Goal: Information Seeking & Learning: Learn about a topic

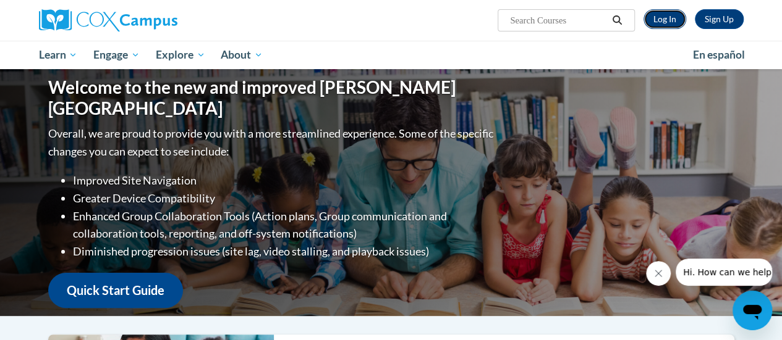
click at [663, 18] on link "Log In" at bounding box center [664, 19] width 43 height 20
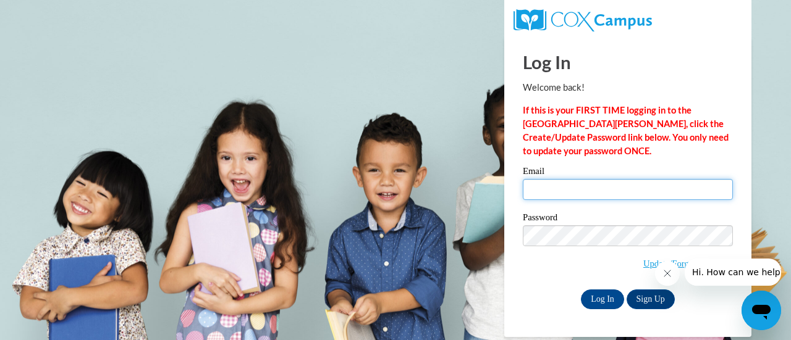
type input "[PERSON_NAME][EMAIL_ADDRESS][PERSON_NAME][DOMAIN_NAME]"
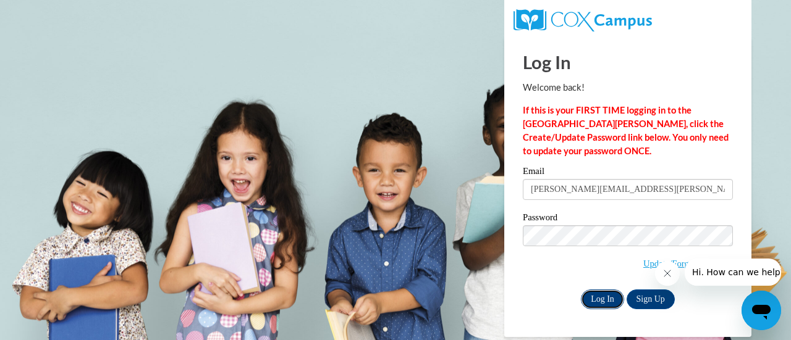
click at [599, 298] on input "Log In" at bounding box center [602, 300] width 43 height 20
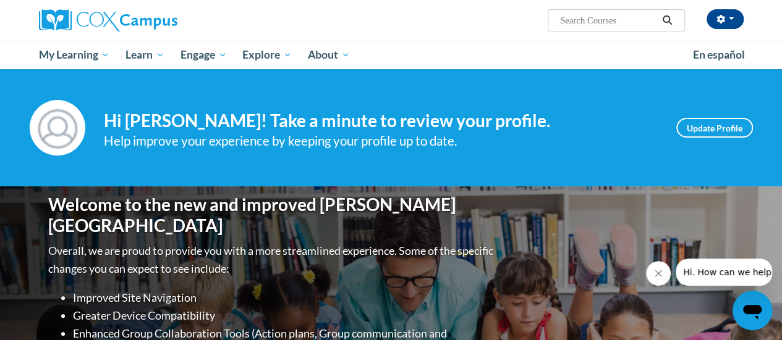
click at [663, 18] on icon "Search" at bounding box center [666, 19] width 11 height 9
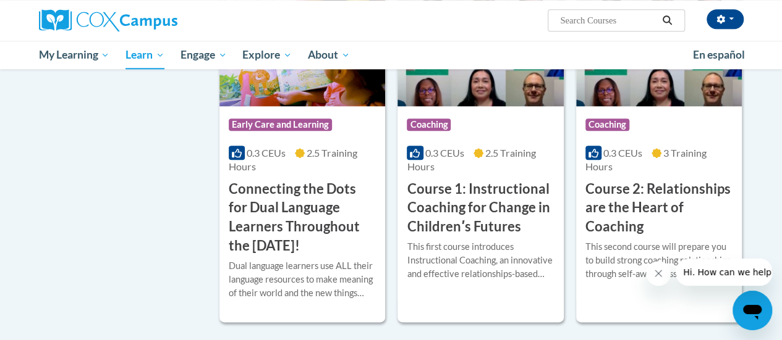
scroll to position [707, 0]
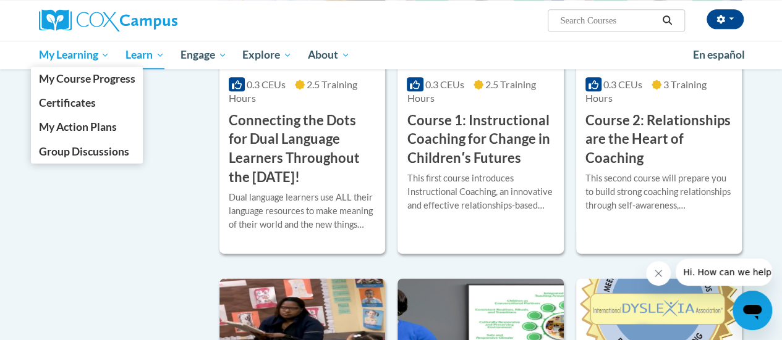
click at [89, 51] on span "My Learning" at bounding box center [73, 55] width 71 height 15
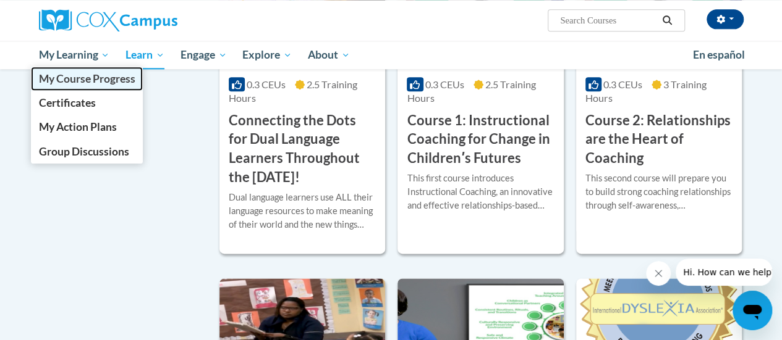
click at [88, 77] on span "My Course Progress" at bounding box center [86, 78] width 96 height 13
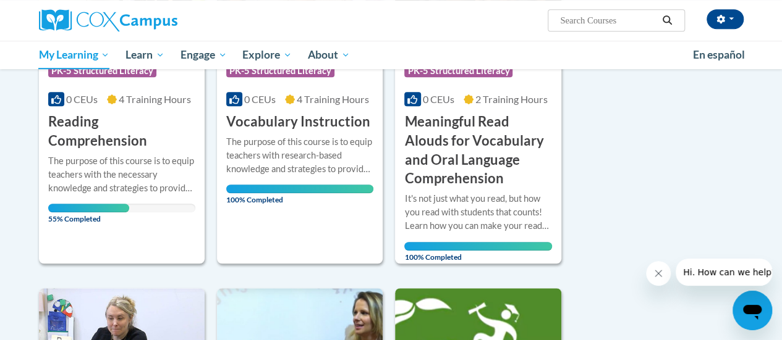
scroll to position [292, 0]
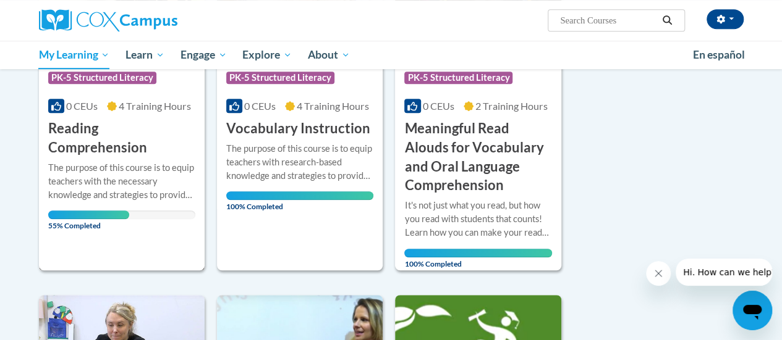
click at [124, 166] on div "The purpose of this course is to equip teachers with the necessary knowledge an…" at bounding box center [121, 181] width 147 height 41
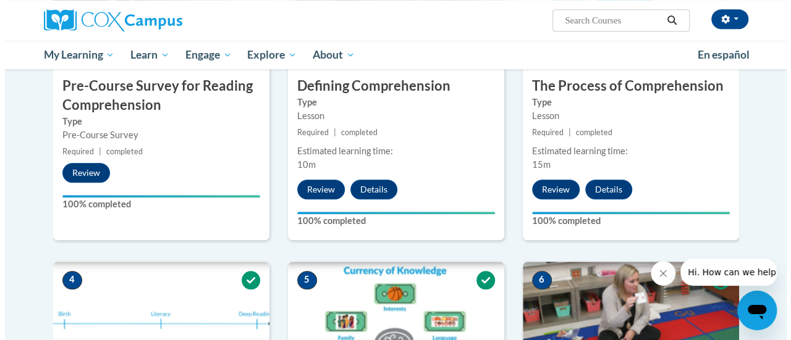
scroll to position [685, 0]
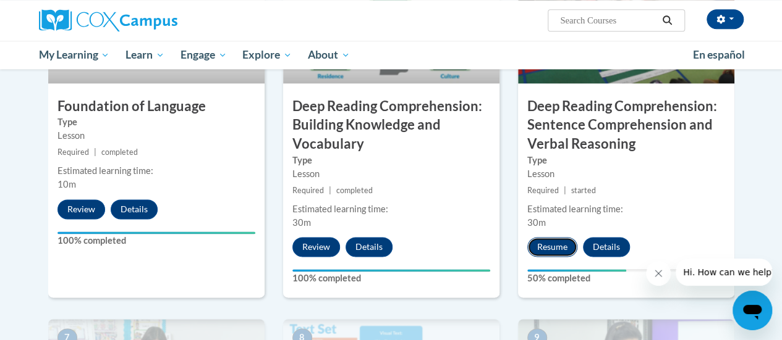
click at [555, 247] on button "Resume" at bounding box center [552, 247] width 50 height 20
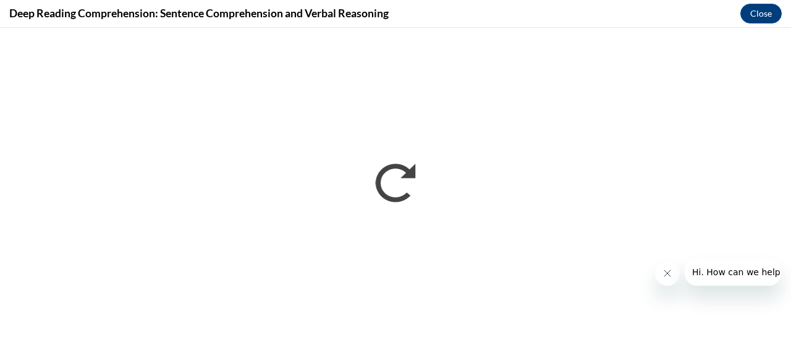
scroll to position [0, 0]
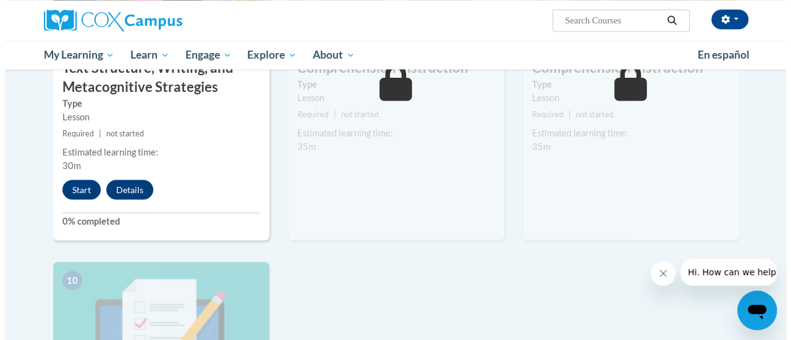
scroll to position [989, 0]
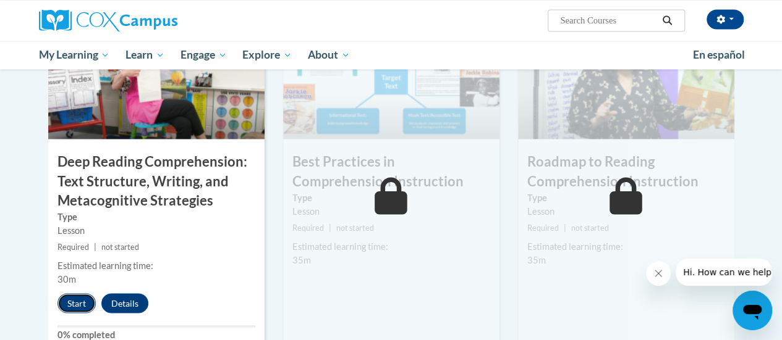
click at [71, 300] on button "Start" at bounding box center [76, 303] width 38 height 20
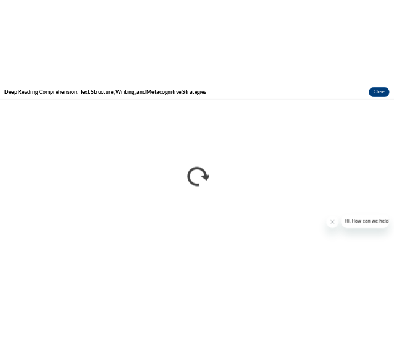
scroll to position [0, 0]
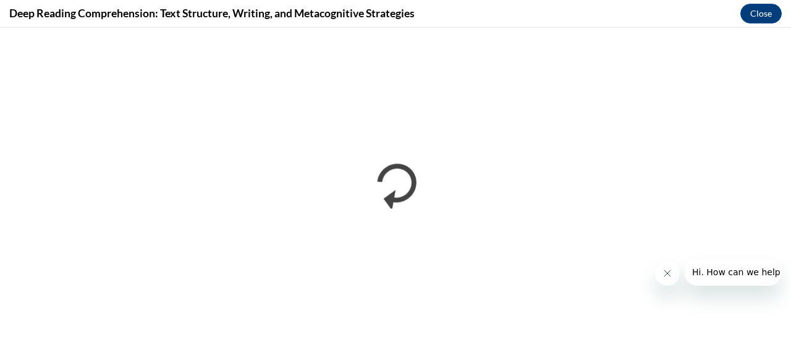
click at [551, 12] on div "Deep Reading Comprehension: Text Structure, Writing, and Metacognitive Strategi…" at bounding box center [395, 14] width 791 height 28
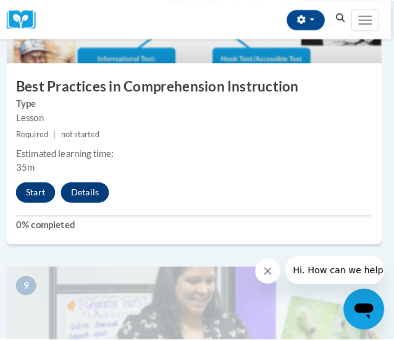
scroll to position [2656, 3]
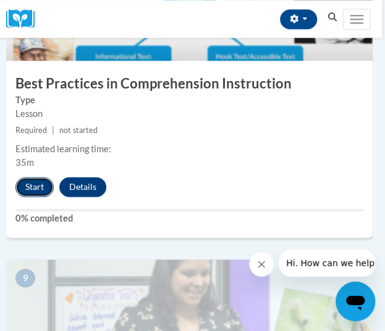
click at [22, 185] on button "Start" at bounding box center [34, 187] width 38 height 20
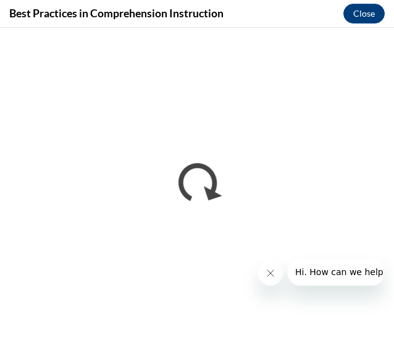
scroll to position [0, 0]
click at [296, 259] on button "Hi. How can we help?" at bounding box center [341, 271] width 108 height 27
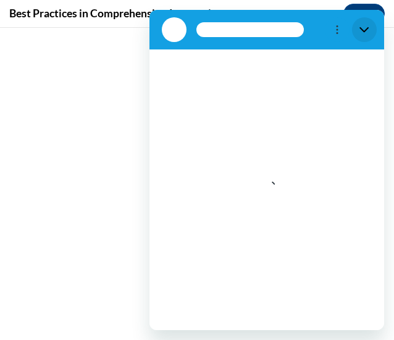
click at [369, 32] on button "Close" at bounding box center [364, 29] width 25 height 25
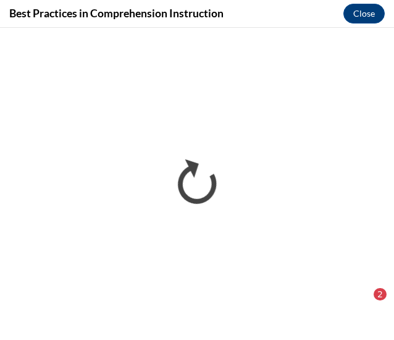
click at [375, 290] on div "2" at bounding box center [380, 294] width 13 height 12
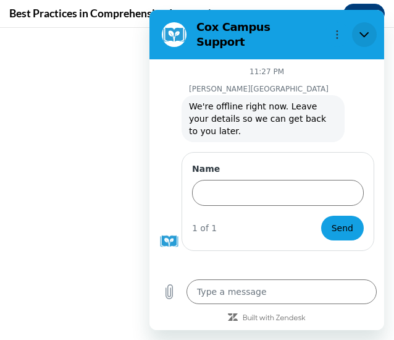
click at [370, 28] on button "Close" at bounding box center [364, 34] width 25 height 25
type textarea "x"
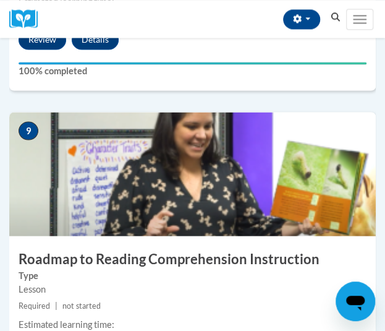
scroll to position [2907, 0]
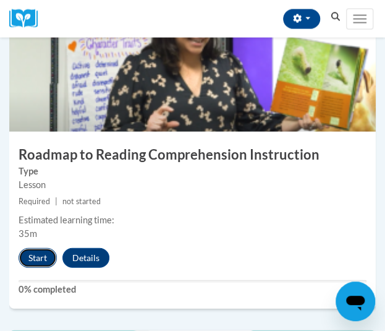
click at [54, 250] on button "Start" at bounding box center [38, 258] width 38 height 20
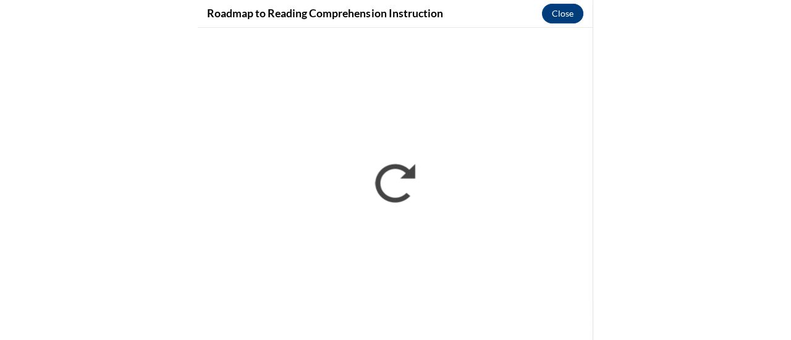
scroll to position [1602, 0]
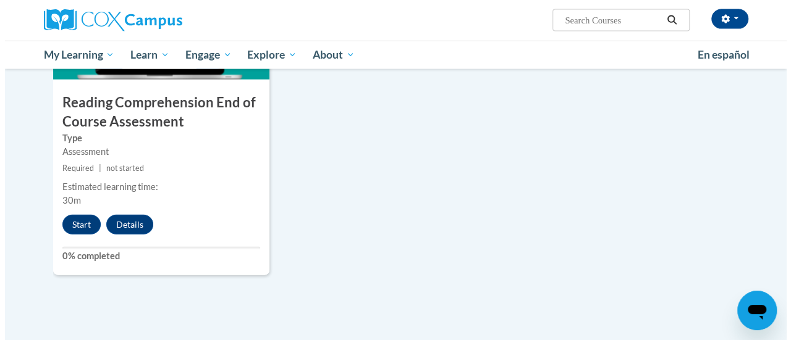
scroll to position [1408, 0]
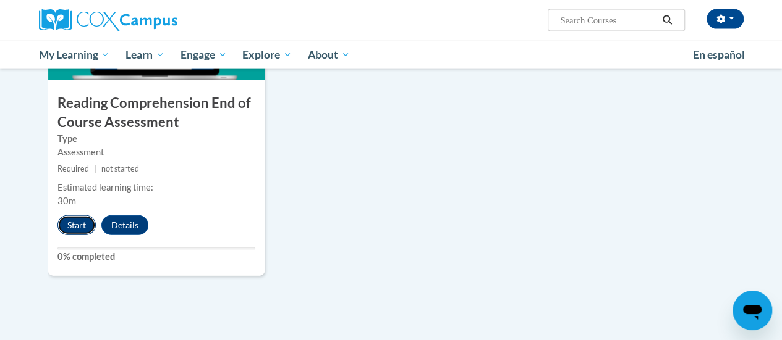
click at [68, 223] on button "Start" at bounding box center [76, 226] width 38 height 20
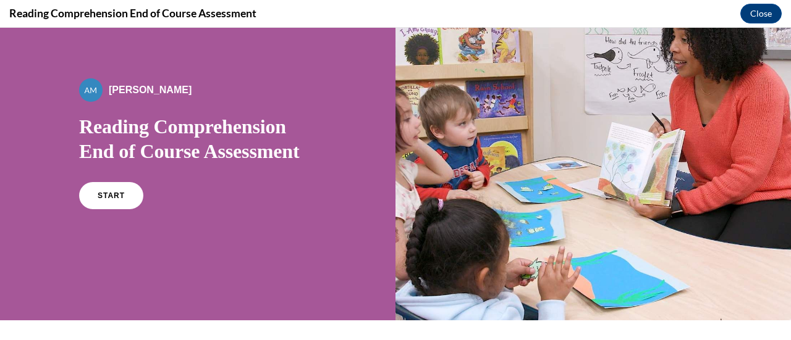
scroll to position [48, 0]
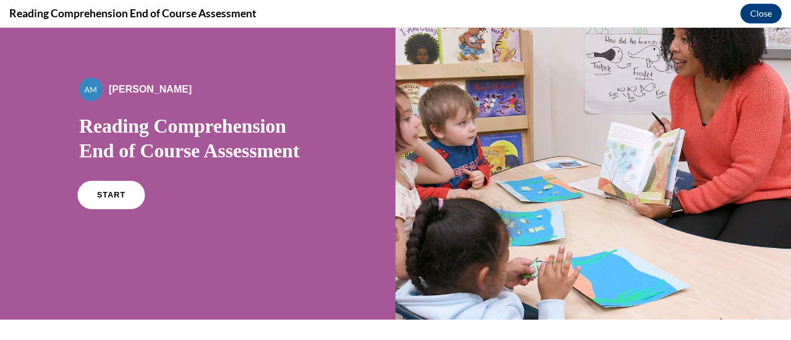
click at [120, 197] on span "START" at bounding box center [111, 195] width 28 height 9
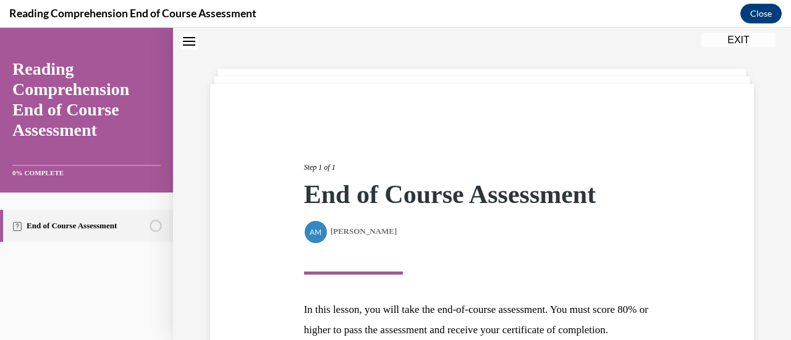
scroll to position [181, 0]
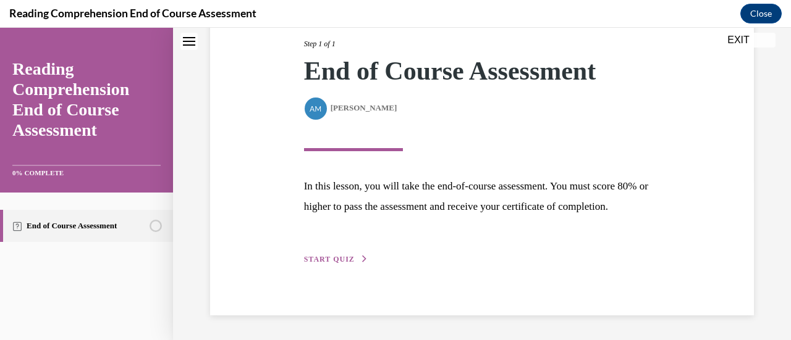
click at [329, 257] on span "START QUIZ" at bounding box center [329, 259] width 51 height 9
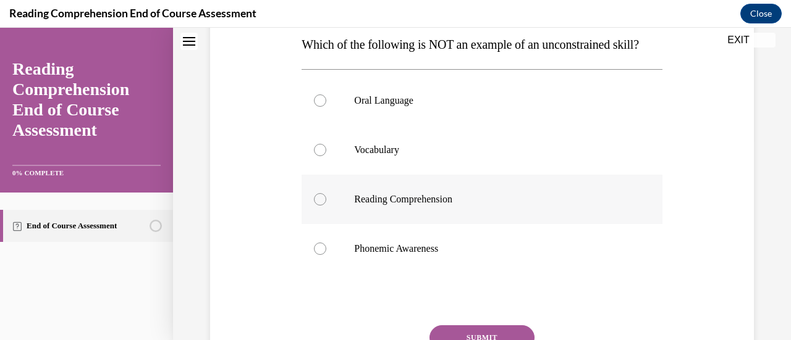
scroll to position [215, 0]
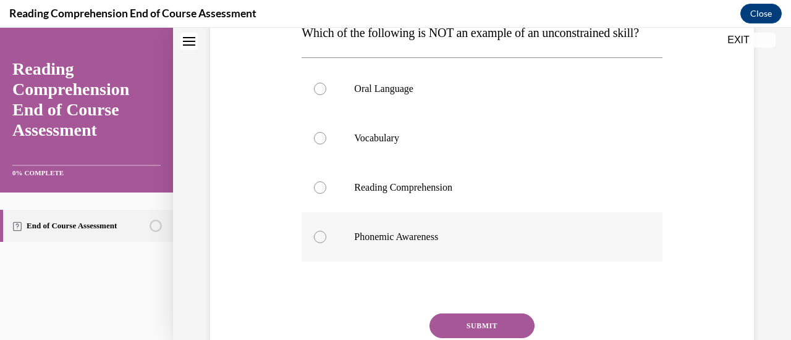
click at [352, 255] on label "Phonemic Awareness" at bounding box center [482, 237] width 360 height 49
click at [326, 243] on input "Phonemic Awareness" at bounding box center [320, 237] width 12 height 12
radio input "true"
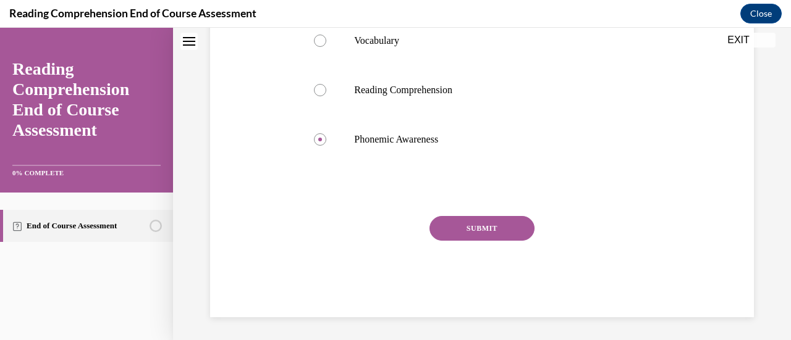
click at [477, 241] on button "SUBMIT" at bounding box center [481, 228] width 105 height 25
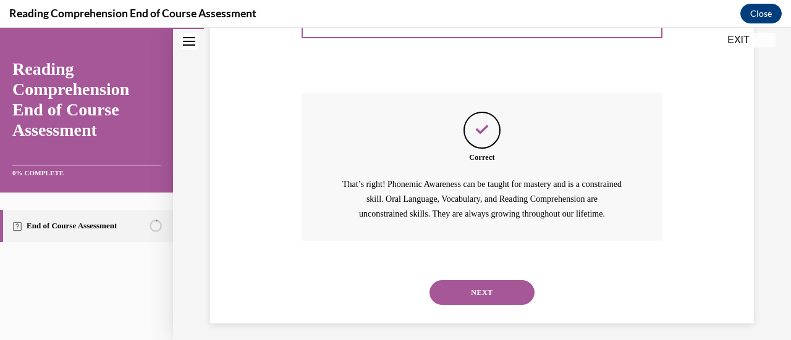
scroll to position [468, 0]
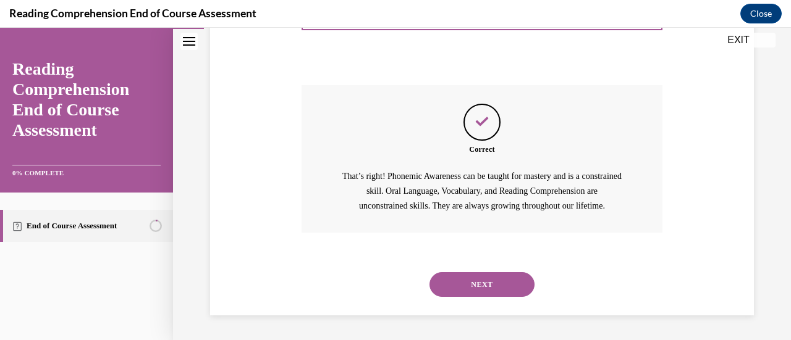
click at [484, 297] on button "NEXT" at bounding box center [481, 284] width 105 height 25
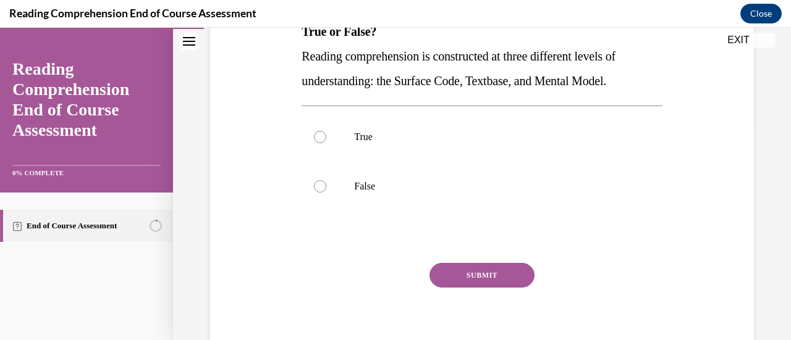
scroll to position [221, 0]
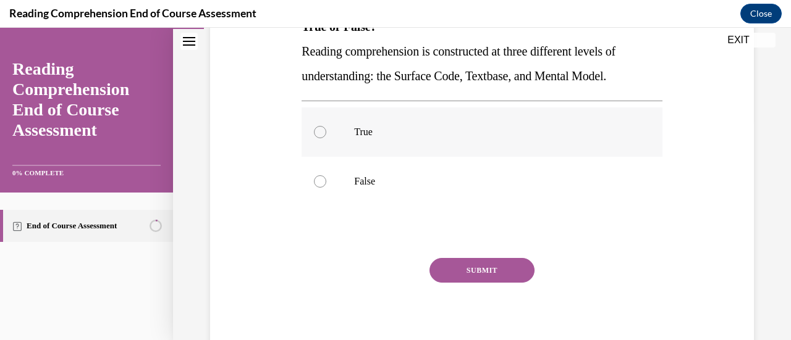
click at [390, 132] on p "True" at bounding box center [492, 132] width 277 height 12
click at [326, 132] on input "True" at bounding box center [320, 132] width 12 height 12
radio input "true"
click at [488, 276] on button "SUBMIT" at bounding box center [481, 270] width 105 height 25
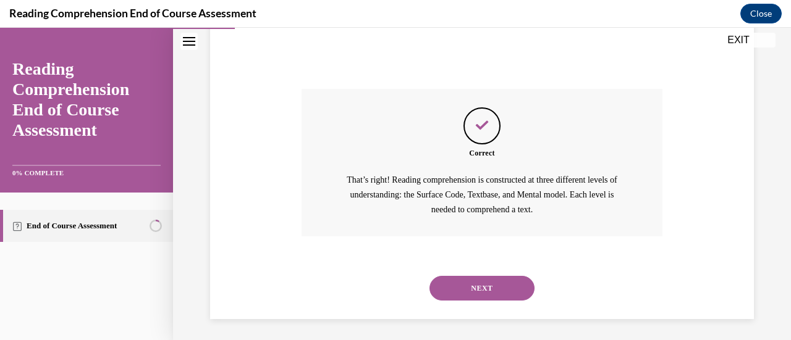
scroll to position [394, 0]
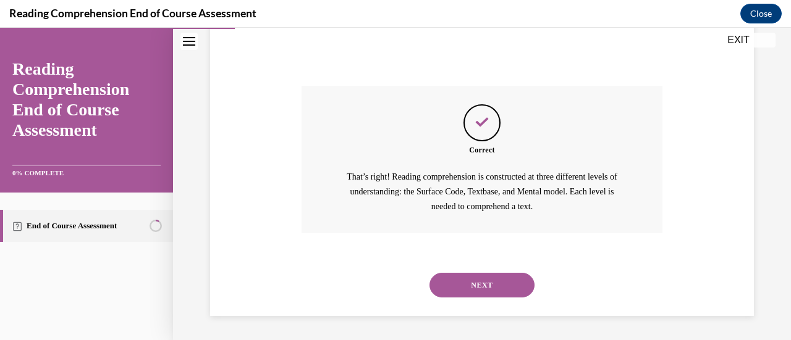
click at [481, 292] on button "NEXT" at bounding box center [481, 285] width 105 height 25
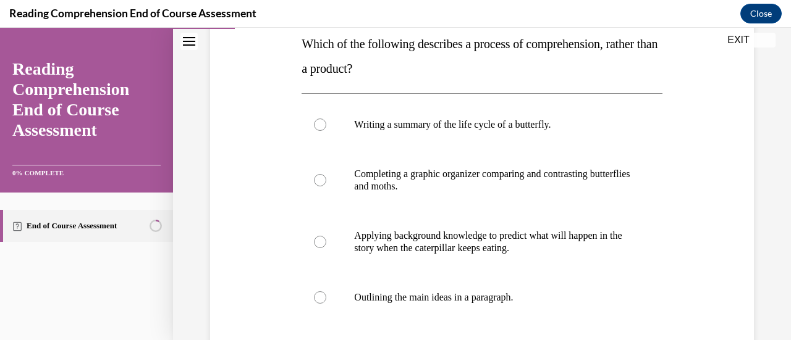
scroll to position [205, 0]
click at [504, 245] on p "Applying background knowledge to predict what will happen in the story when the…" at bounding box center [492, 241] width 277 height 25
click at [326, 245] on input "Applying background knowledge to predict what will happen in the story when the…" at bounding box center [320, 241] width 12 height 12
radio input "true"
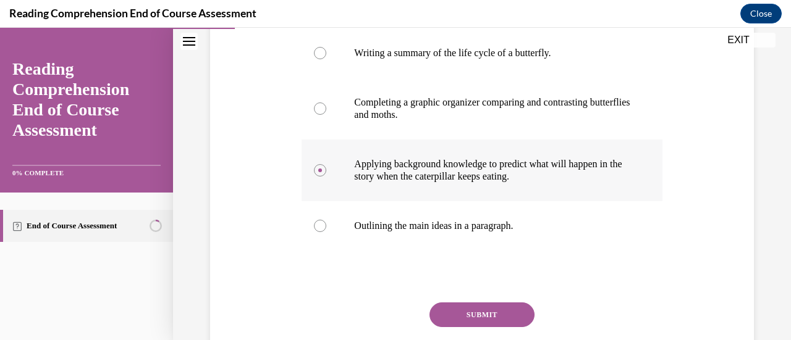
scroll to position [276, 0]
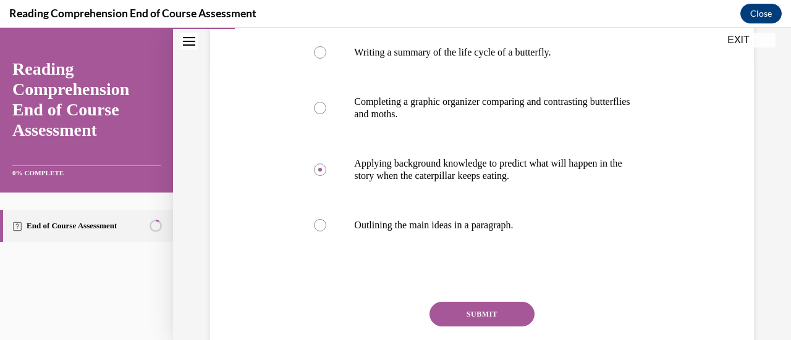
click at [477, 314] on button "SUBMIT" at bounding box center [481, 314] width 105 height 25
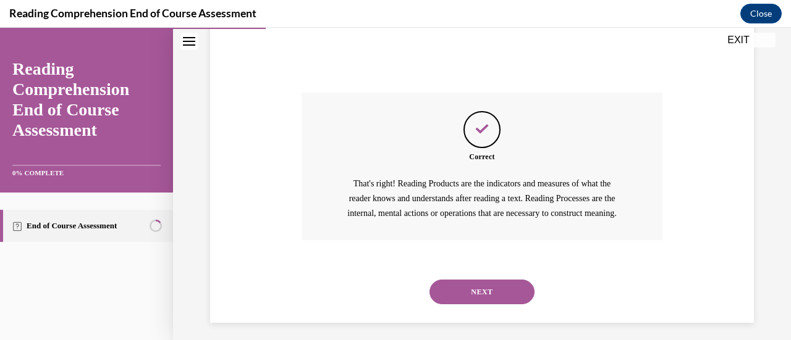
scroll to position [507, 0]
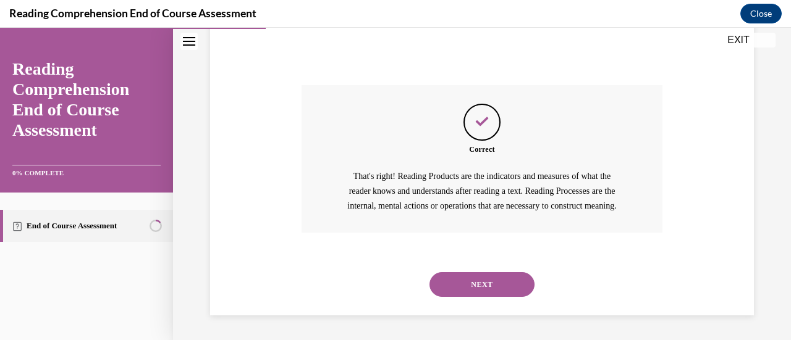
click at [497, 277] on button "NEXT" at bounding box center [481, 284] width 105 height 25
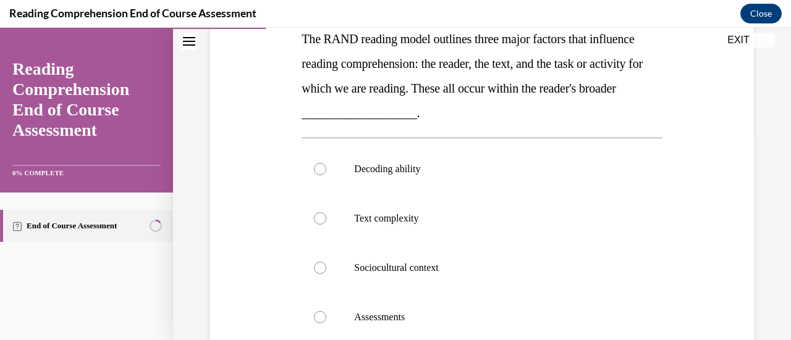
scroll to position [174, 0]
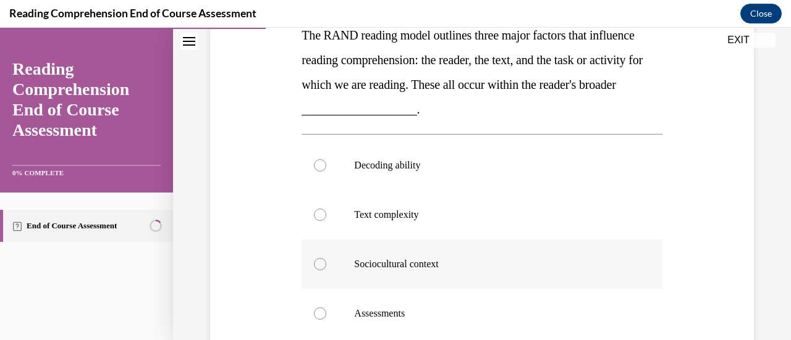
click at [347, 251] on label "Sociocultural context" at bounding box center [482, 264] width 360 height 49
click at [326, 258] on input "Sociocultural context" at bounding box center [320, 264] width 12 height 12
radio input "true"
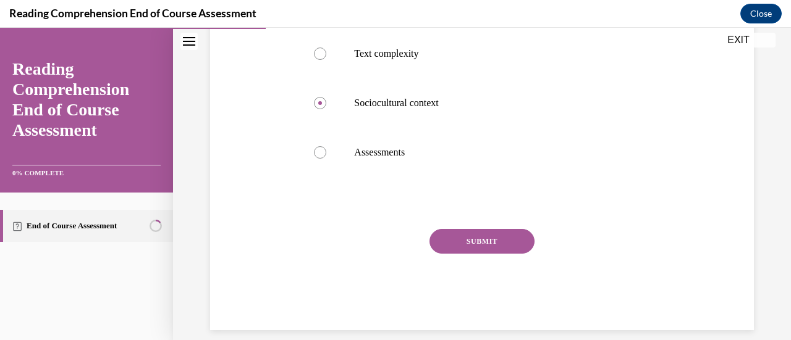
click at [447, 248] on button "SUBMIT" at bounding box center [481, 241] width 105 height 25
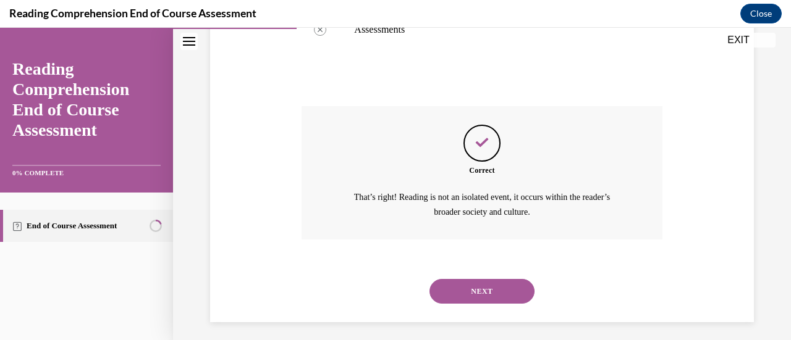
scroll to position [502, 0]
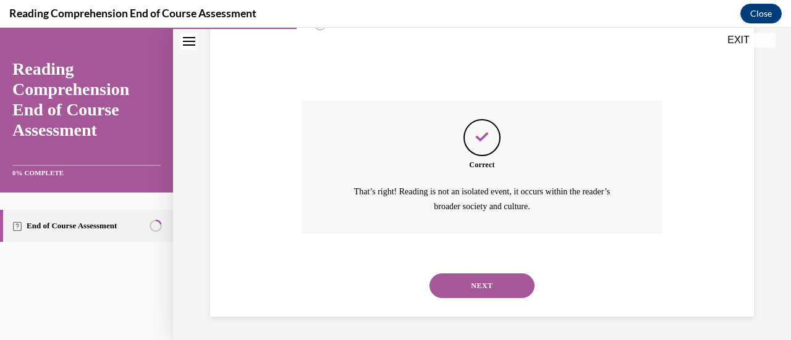
click at [450, 293] on button "NEXT" at bounding box center [481, 286] width 105 height 25
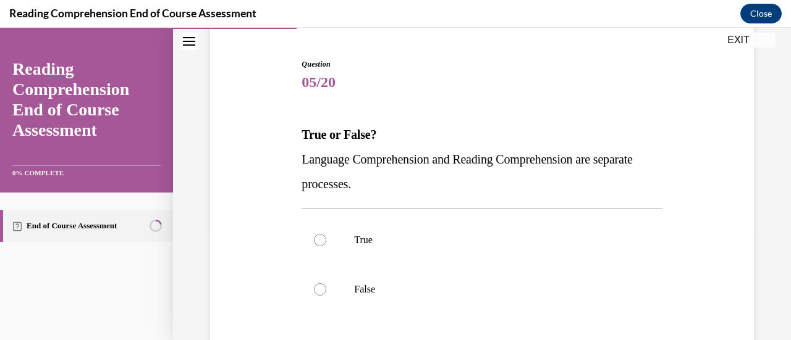
scroll to position [114, 0]
click at [290, 287] on div "Question 05/20 True or False? Language Comprehension and Reading Comprehension …" at bounding box center [482, 244] width 550 height 446
click at [339, 290] on label "False" at bounding box center [482, 288] width 360 height 49
click at [326, 290] on input "False" at bounding box center [320, 289] width 12 height 12
radio input "true"
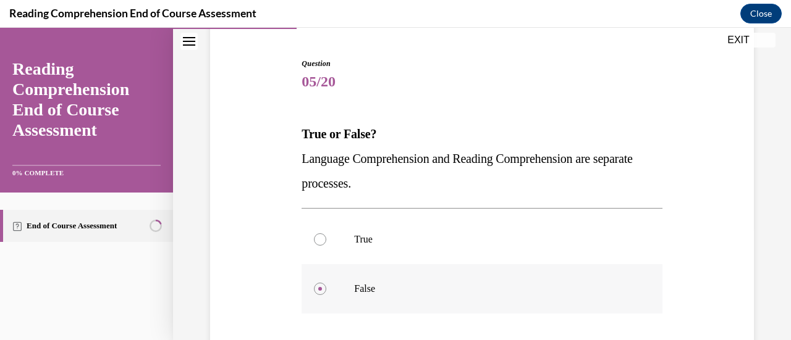
scroll to position [264, 0]
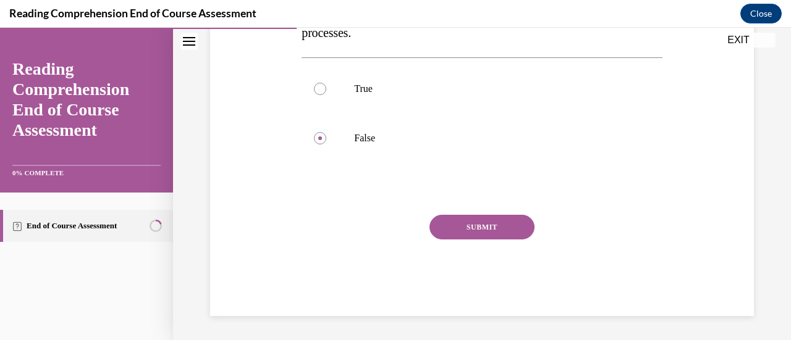
click at [450, 228] on button "SUBMIT" at bounding box center [481, 227] width 105 height 25
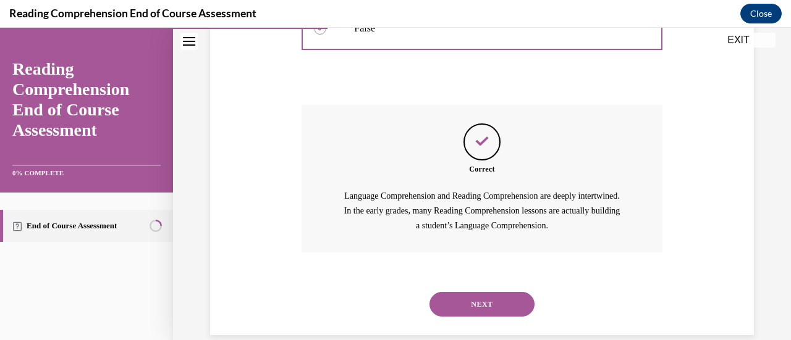
scroll to position [394, 0]
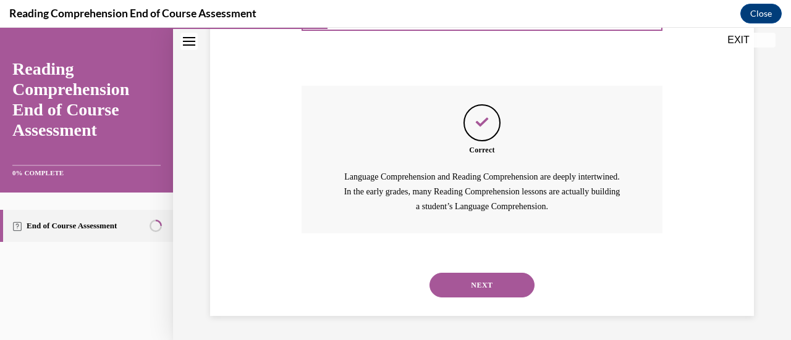
click at [482, 284] on button "NEXT" at bounding box center [481, 285] width 105 height 25
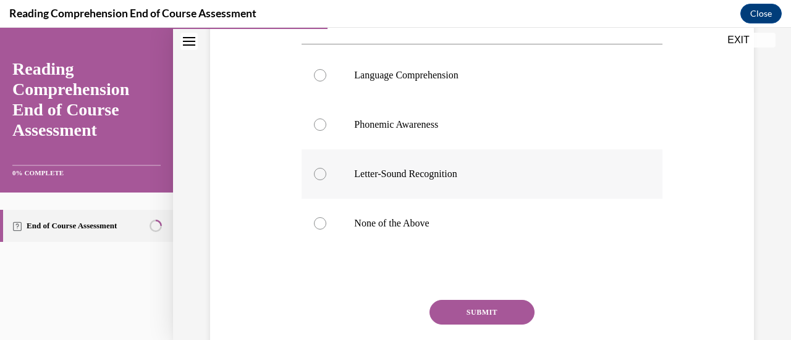
scroll to position [254, 0]
click at [441, 221] on p "None of the Above" at bounding box center [492, 223] width 277 height 12
click at [326, 221] on input "None of the Above" at bounding box center [320, 223] width 12 height 12
radio input "true"
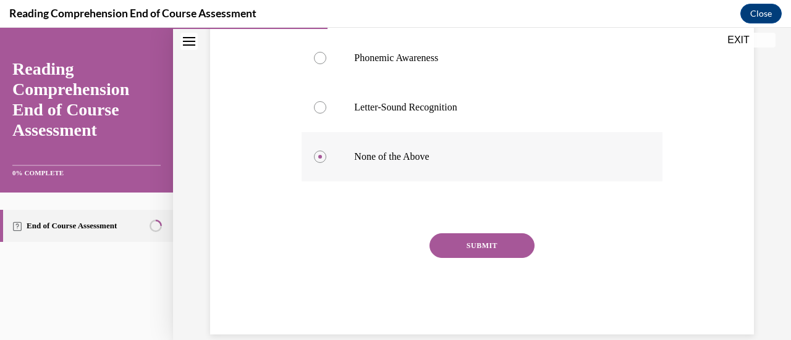
scroll to position [321, 0]
click at [475, 248] on button "SUBMIT" at bounding box center [481, 245] width 105 height 25
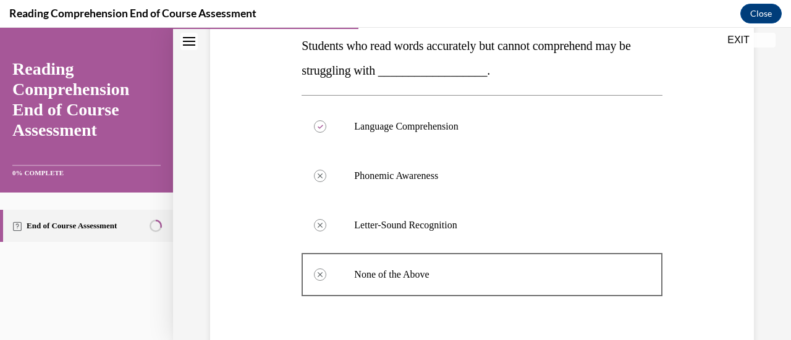
scroll to position [245, 0]
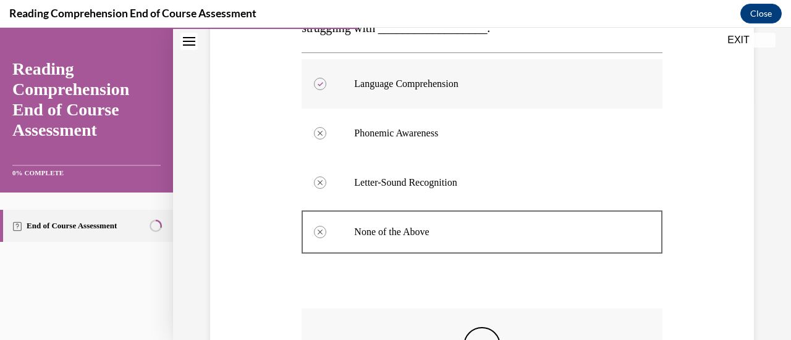
click at [450, 77] on label "Language Comprehension" at bounding box center [482, 83] width 360 height 49
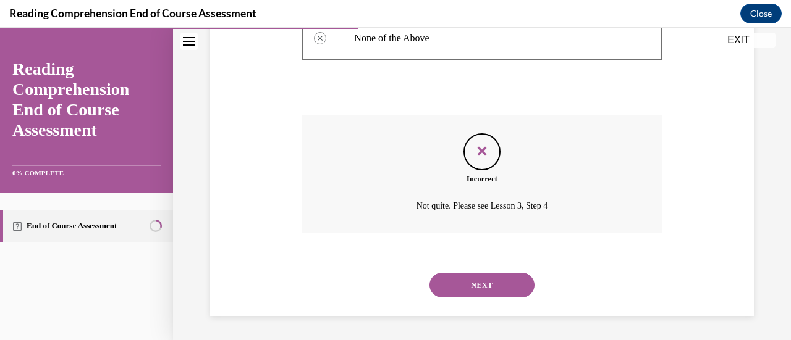
click at [444, 279] on button "NEXT" at bounding box center [481, 285] width 105 height 25
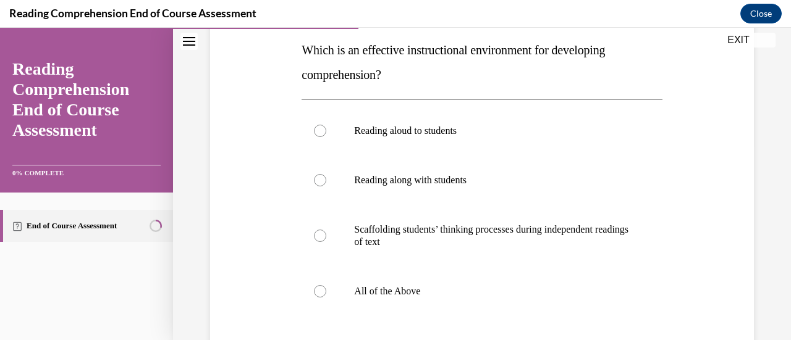
scroll to position [201, 0]
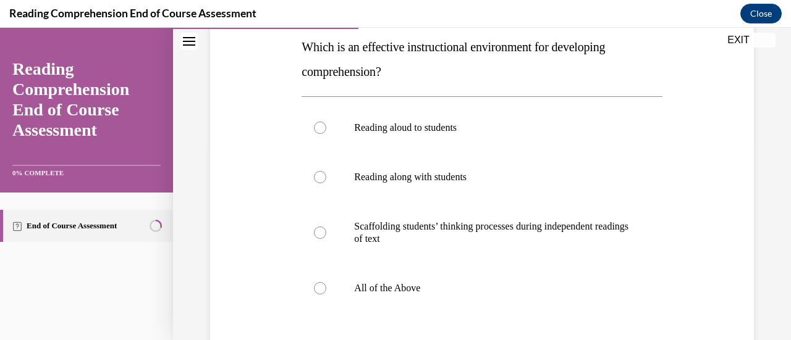
click at [434, 45] on span "Which is an effective instructional environment for developing comprehension?" at bounding box center [453, 59] width 303 height 38
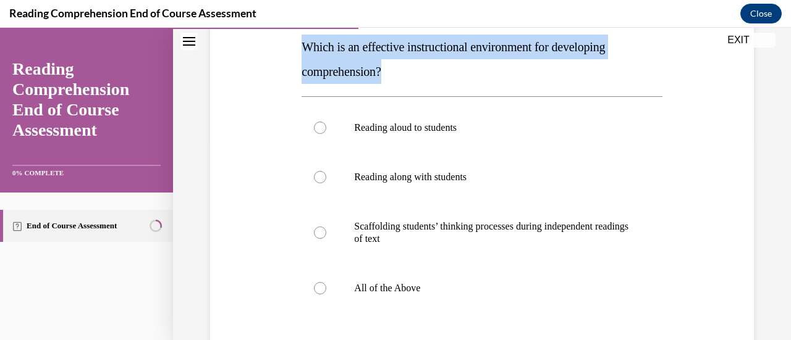
click at [434, 45] on span "Which is an effective instructional environment for developing comprehension?" at bounding box center [453, 59] width 303 height 38
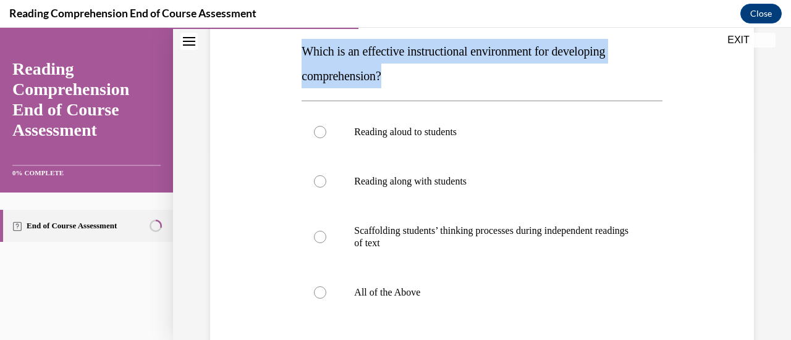
scroll to position [196, 0]
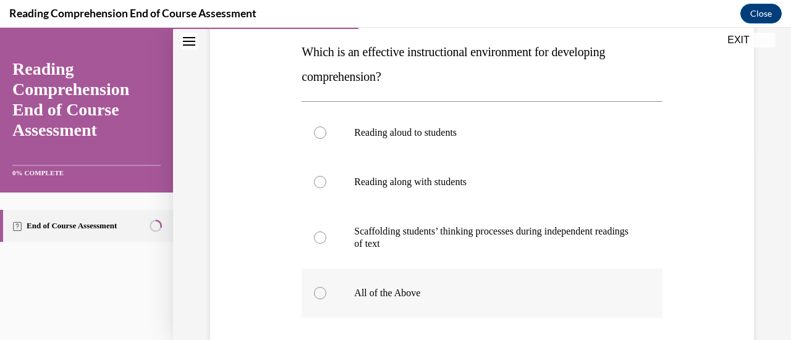
click at [354, 288] on p "All of the Above" at bounding box center [492, 293] width 277 height 12
click at [326, 288] on input "All of the Above" at bounding box center [320, 293] width 12 height 12
radio input "true"
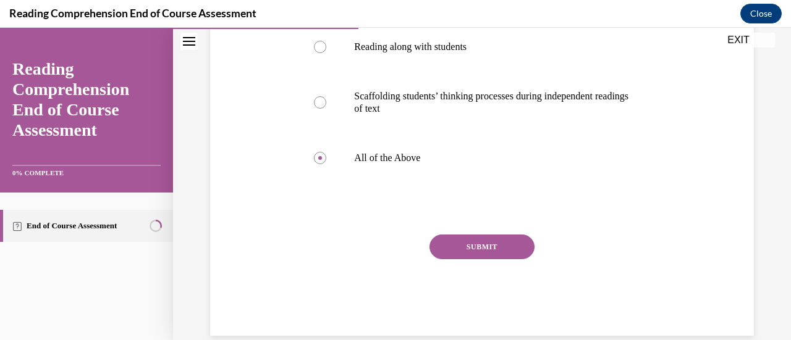
click at [518, 258] on button "SUBMIT" at bounding box center [481, 247] width 105 height 25
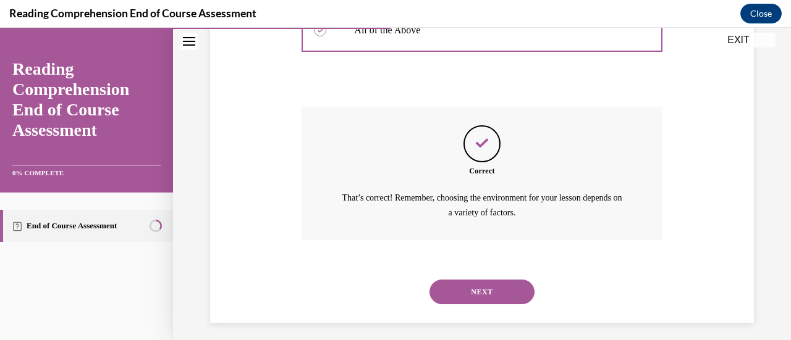
scroll to position [465, 0]
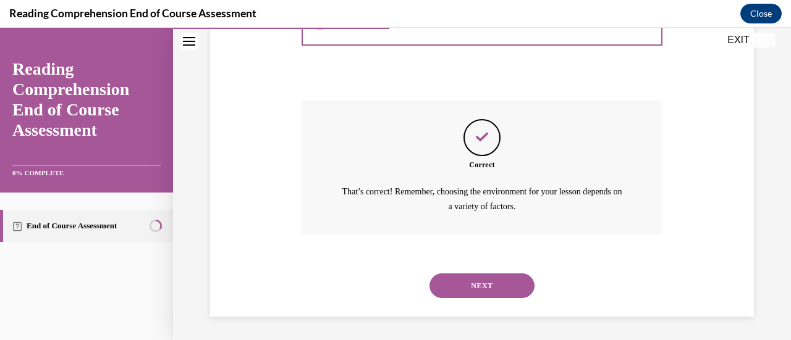
click at [492, 286] on button "NEXT" at bounding box center [481, 286] width 105 height 25
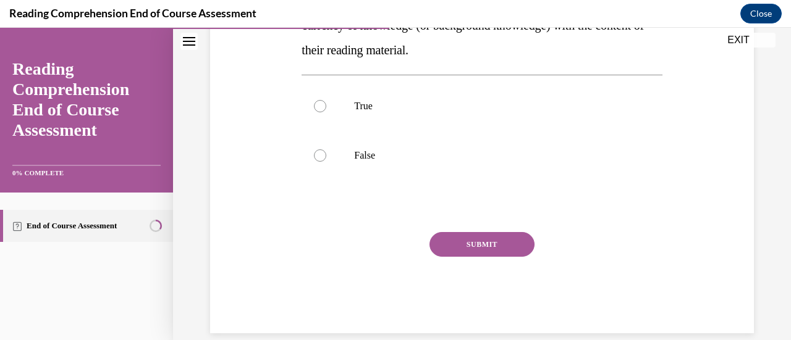
scroll to position [178, 0]
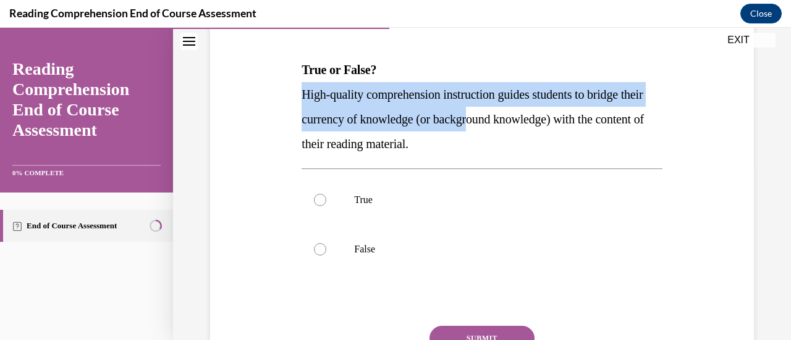
drag, startPoint x: 496, startPoint y: 75, endPoint x: 501, endPoint y: 114, distance: 39.3
click at [501, 114] on div "True or False? High-quality comprehension instruction guides students to bridge…" at bounding box center [482, 106] width 360 height 99
click at [501, 114] on span "High-quality comprehension instruction guides students to bridge their currency…" at bounding box center [473, 119] width 342 height 63
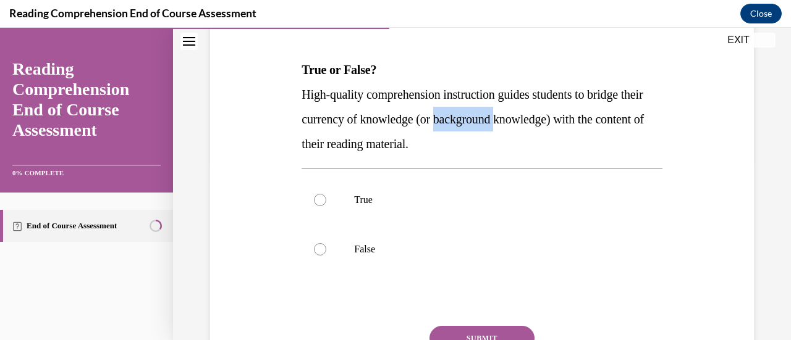
click at [501, 114] on span "High-quality comprehension instruction guides students to bridge their currency…" at bounding box center [473, 119] width 342 height 63
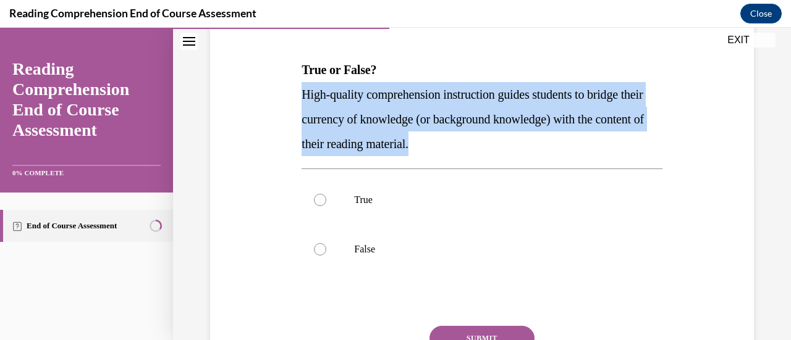
click at [501, 114] on span "High-quality comprehension instruction guides students to bridge their currency…" at bounding box center [473, 119] width 342 height 63
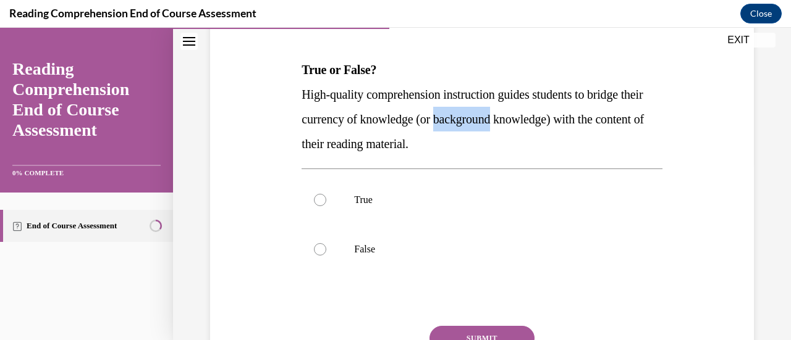
click at [501, 114] on span "High-quality comprehension instruction guides students to bridge their currency…" at bounding box center [473, 119] width 342 height 63
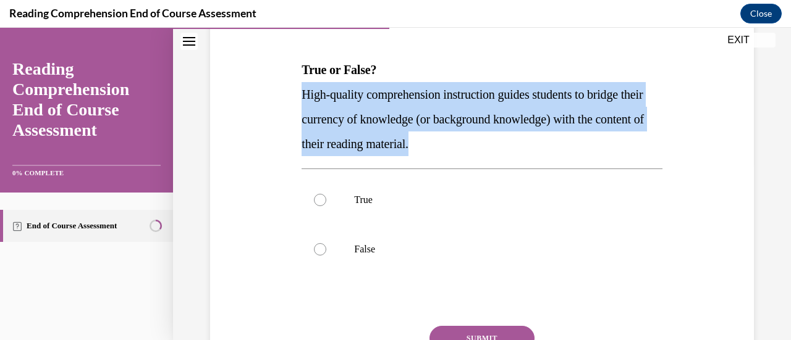
click at [501, 114] on span "High-quality comprehension instruction guides students to bridge their currency…" at bounding box center [473, 119] width 342 height 63
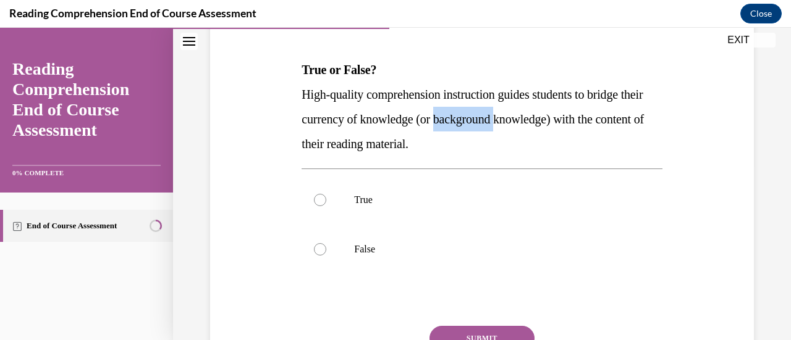
click at [501, 114] on span "High-quality comprehension instruction guides students to bridge their currency…" at bounding box center [473, 119] width 342 height 63
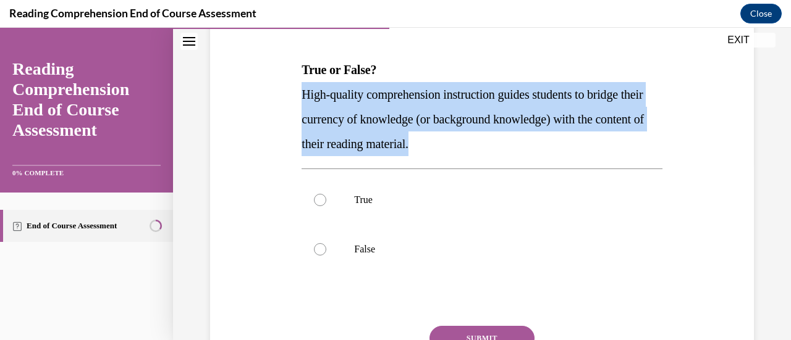
click at [501, 114] on span "High-quality comprehension instruction guides students to bridge their currency…" at bounding box center [473, 119] width 342 height 63
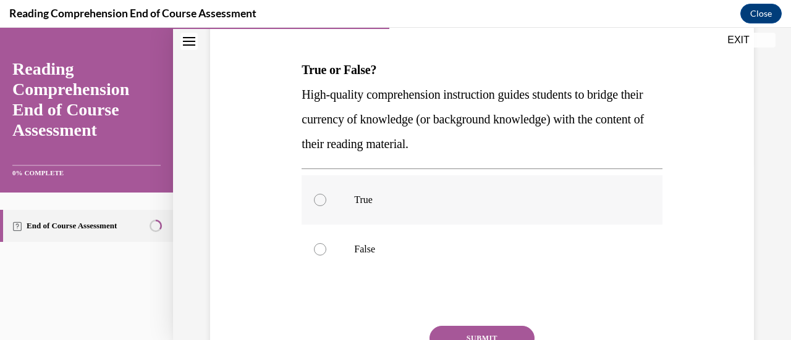
click at [330, 207] on label "True" at bounding box center [482, 199] width 360 height 49
click at [326, 206] on input "True" at bounding box center [320, 200] width 12 height 12
radio input "true"
click at [457, 334] on button "SUBMIT" at bounding box center [481, 338] width 105 height 25
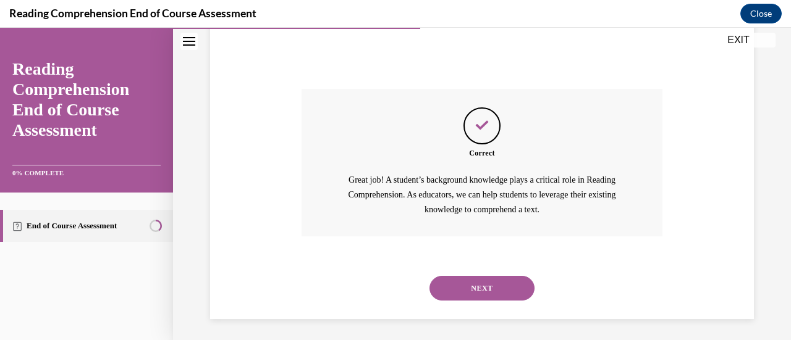
scroll to position [418, 0]
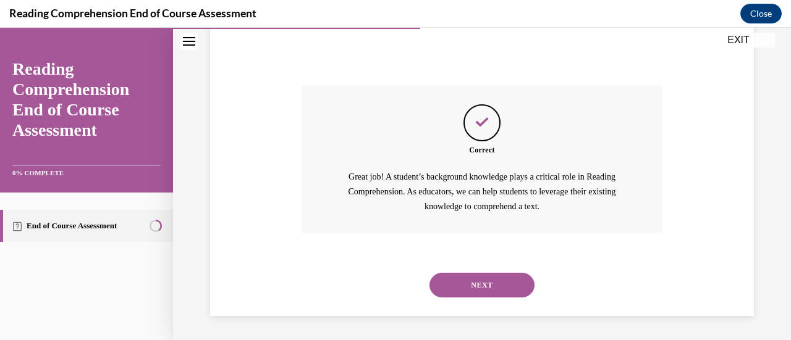
click at [481, 277] on button "NEXT" at bounding box center [481, 285] width 105 height 25
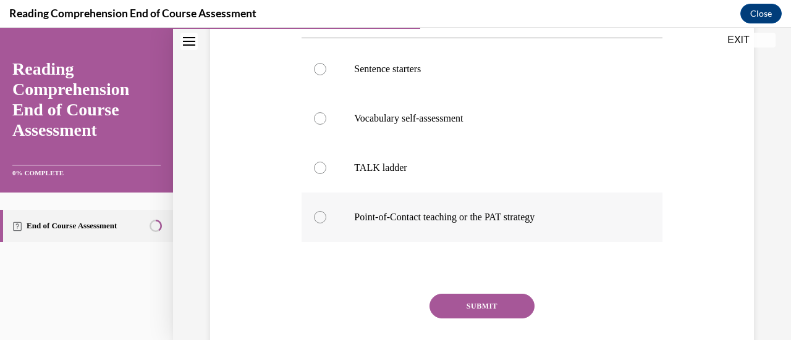
scroll to position [289, 0]
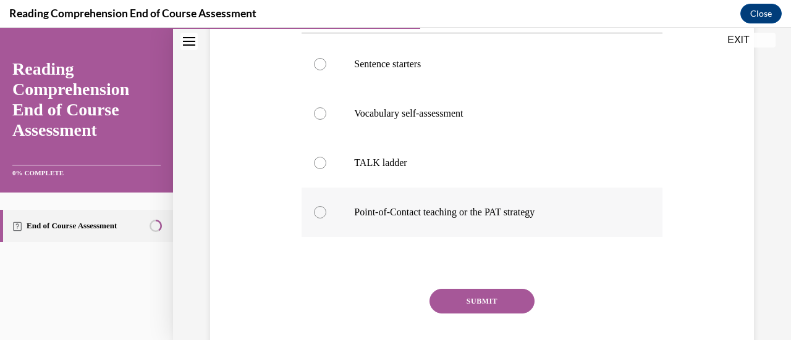
click at [514, 210] on p "Point-of-Contact teaching or the PAT strategy" at bounding box center [492, 212] width 277 height 12
click at [326, 210] on input "Point-of-Contact teaching or the PAT strategy" at bounding box center [320, 212] width 12 height 12
radio input "true"
click at [477, 292] on button "SUBMIT" at bounding box center [481, 301] width 105 height 25
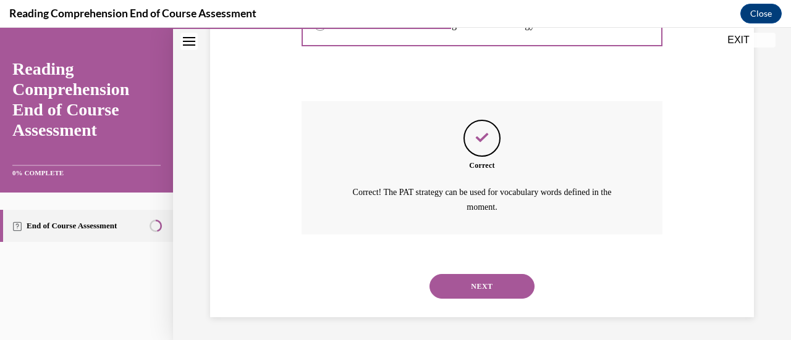
scroll to position [478, 0]
click at [501, 289] on button "NEXT" at bounding box center [481, 286] width 105 height 25
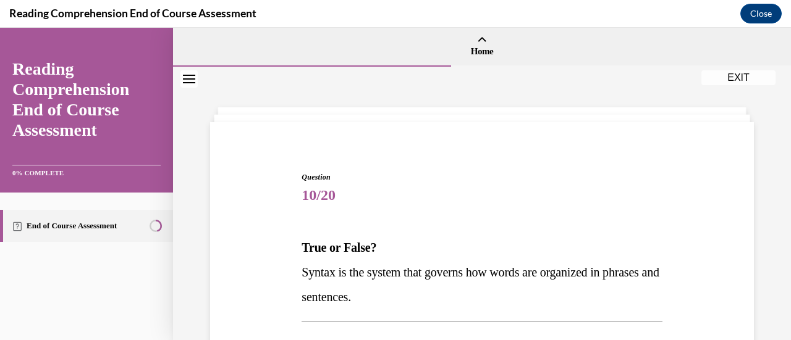
scroll to position [112, 0]
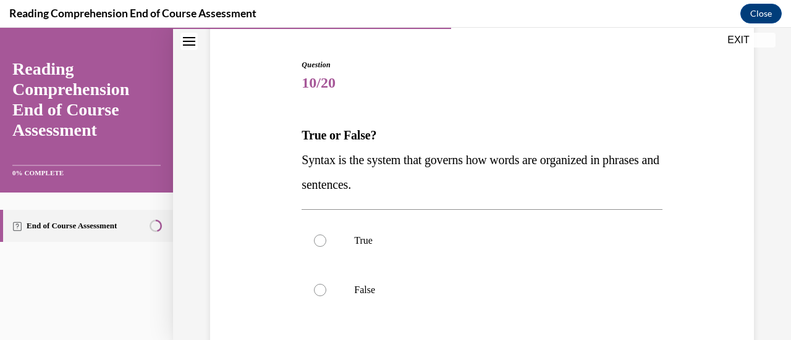
click at [423, 157] on span "Syntax is the system that governs how words are organized in phrases and senten…" at bounding box center [480, 172] width 357 height 38
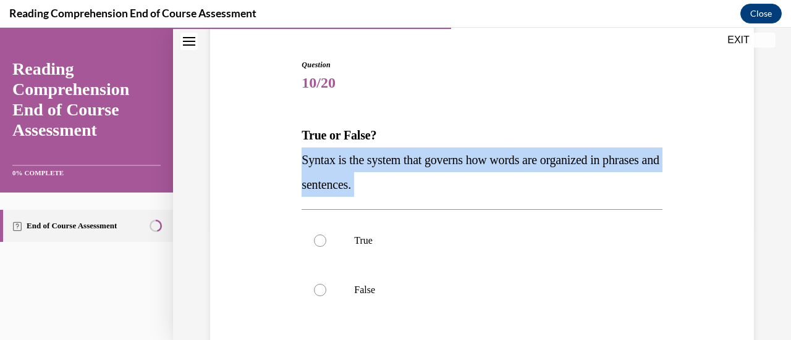
click at [423, 157] on span "Syntax is the system that governs how words are organized in phrases and senten…" at bounding box center [480, 172] width 357 height 38
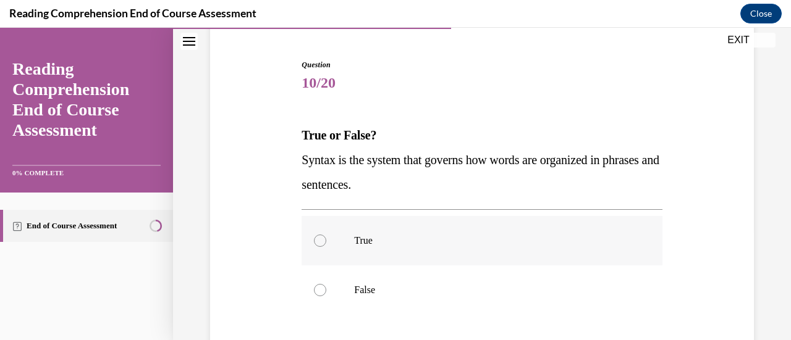
click at [369, 230] on label "True" at bounding box center [482, 240] width 360 height 49
click at [326, 235] on input "True" at bounding box center [320, 241] width 12 height 12
radio input "true"
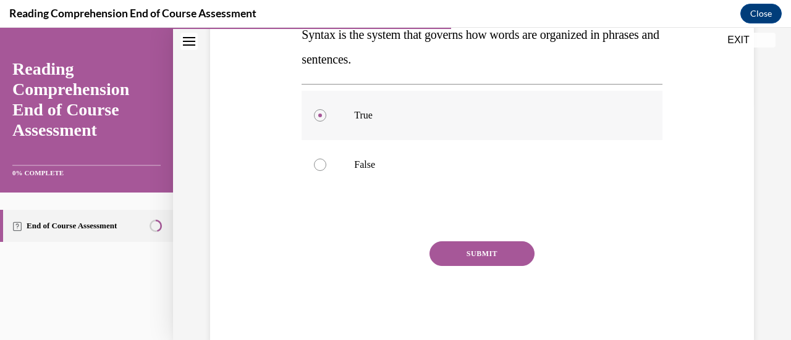
scroll to position [240, 0]
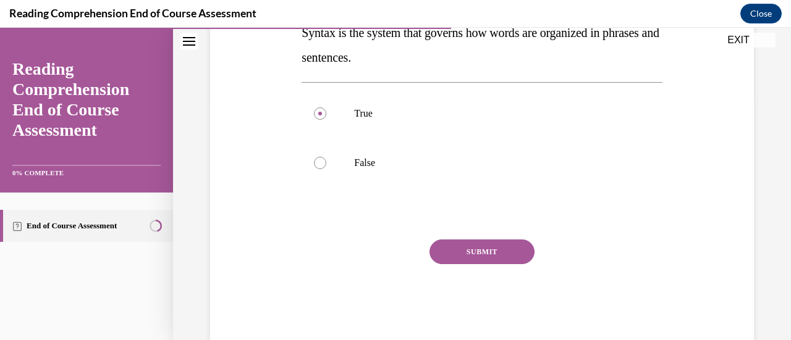
click at [472, 254] on button "SUBMIT" at bounding box center [481, 252] width 105 height 25
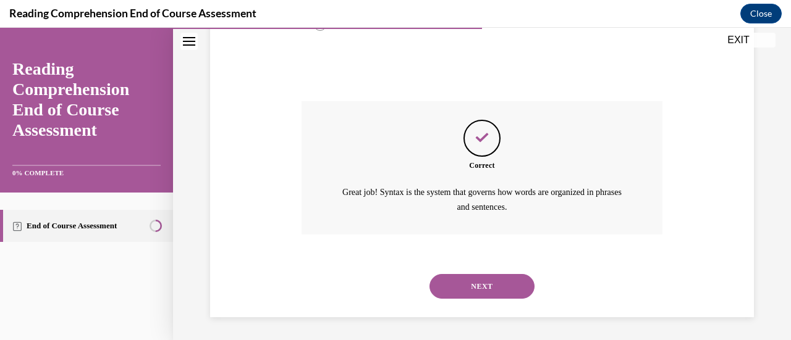
scroll to position [379, 0]
click at [498, 275] on button "NEXT" at bounding box center [481, 286] width 105 height 25
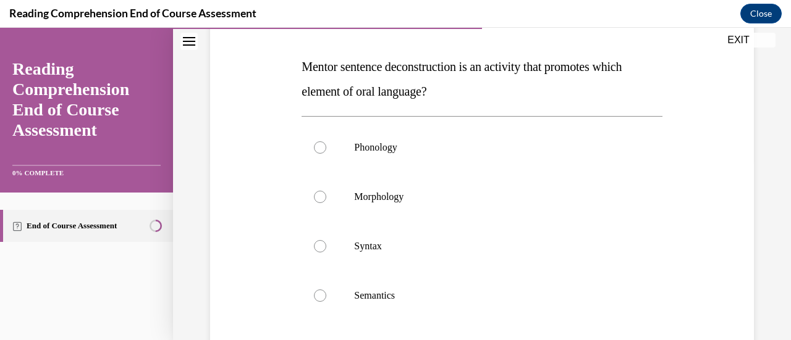
scroll to position [182, 0]
click at [371, 86] on span "Mentor sentence deconstruction is an activity that promotes which element of or…" at bounding box center [462, 78] width 320 height 38
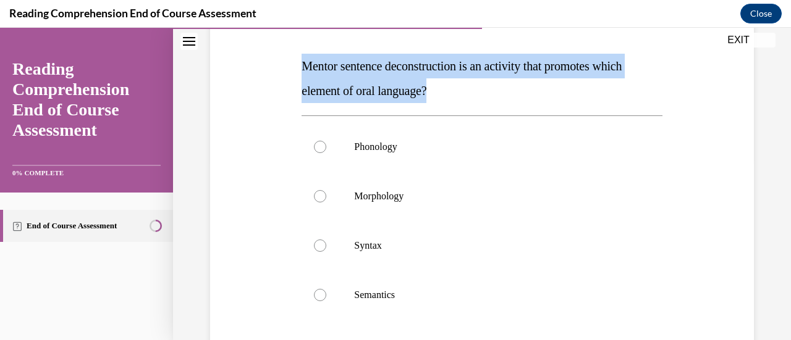
click at [371, 86] on span "Mentor sentence deconstruction is an activity that promotes which element of or…" at bounding box center [462, 78] width 320 height 38
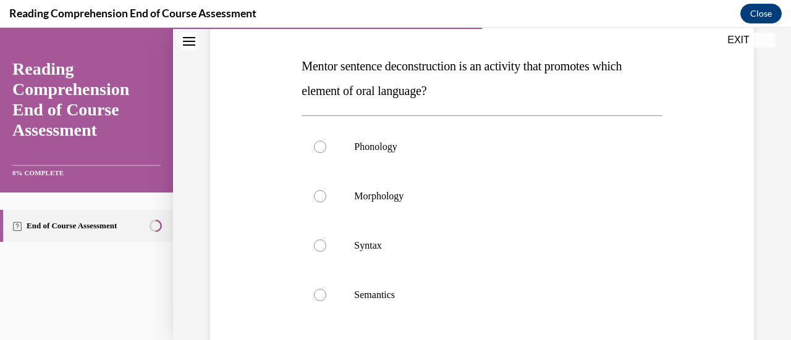
click at [371, 86] on span "Mentor sentence deconstruction is an activity that promotes which element of or…" at bounding box center [462, 78] width 320 height 38
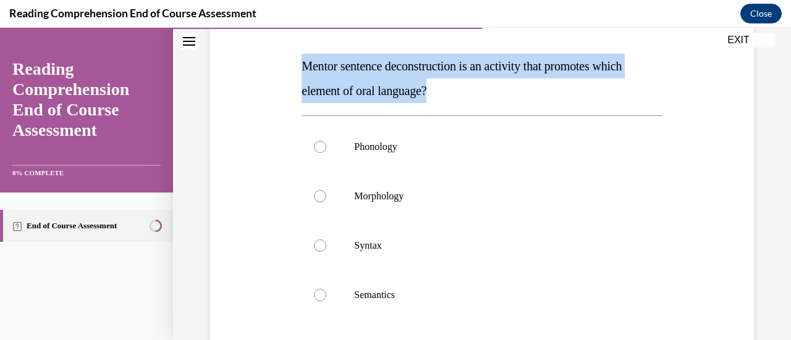
click at [371, 86] on span "Mentor sentence deconstruction is an activity that promotes which element of or…" at bounding box center [462, 78] width 320 height 38
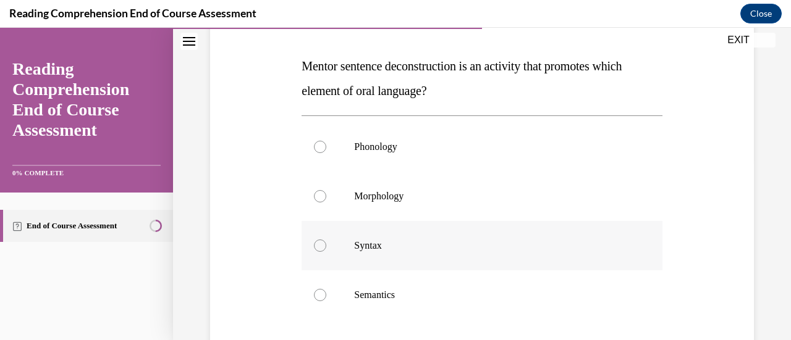
click at [339, 256] on label "Syntax" at bounding box center [482, 245] width 360 height 49
click at [326, 252] on input "Syntax" at bounding box center [320, 246] width 12 height 12
radio input "true"
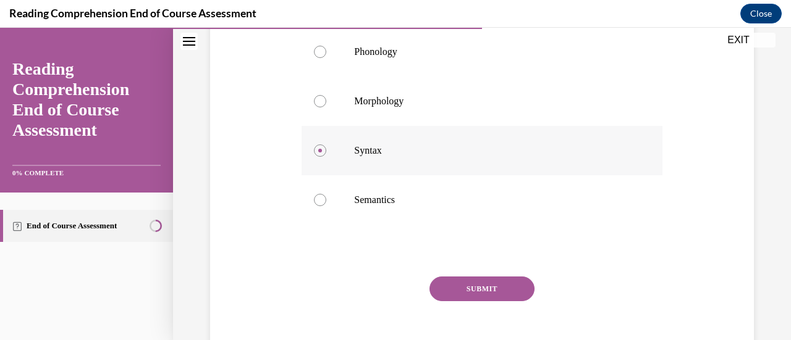
scroll to position [284, 0]
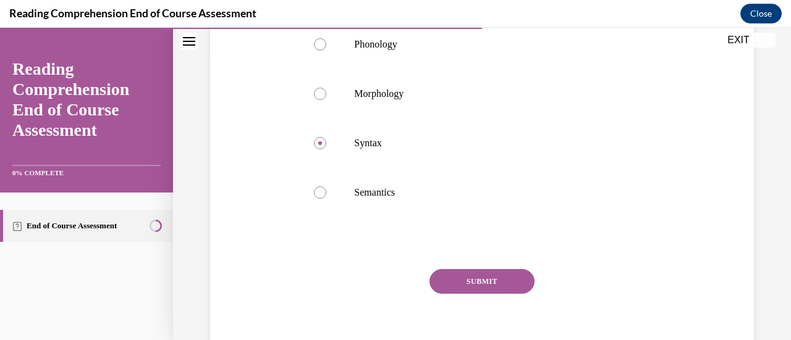
click at [475, 277] on button "SUBMIT" at bounding box center [481, 281] width 105 height 25
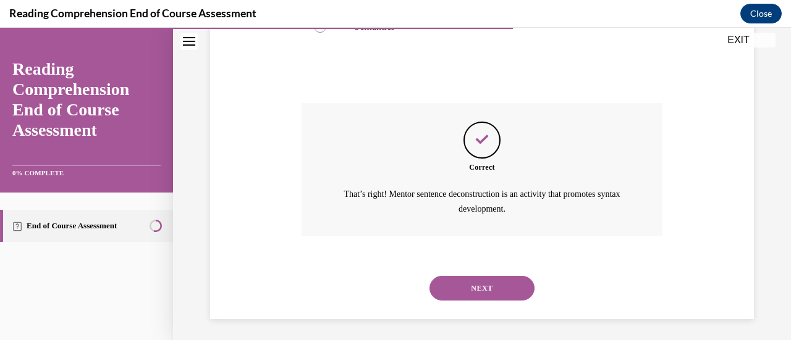
scroll to position [453, 0]
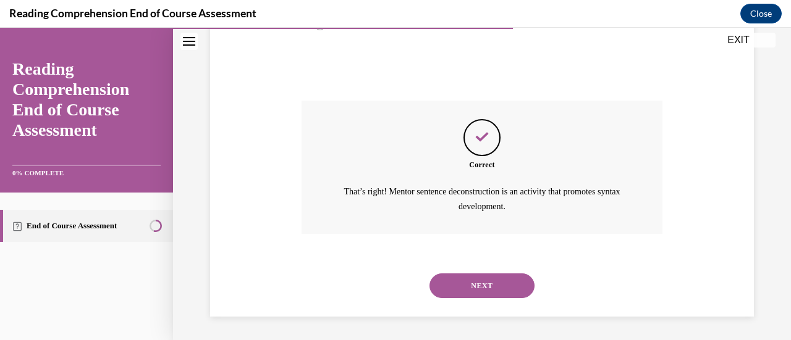
click at [492, 284] on button "NEXT" at bounding box center [481, 286] width 105 height 25
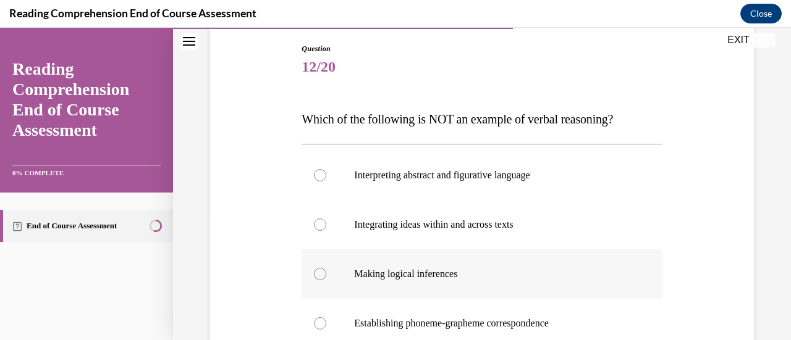
scroll to position [199, 0]
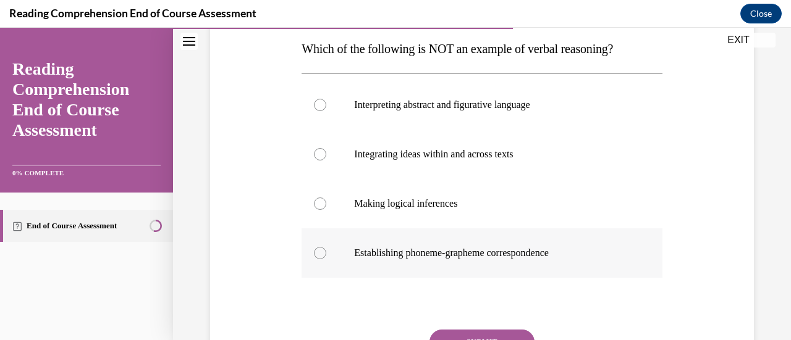
click at [402, 248] on p "Establishing phoneme-grapheme correspondence" at bounding box center [492, 253] width 277 height 12
click at [326, 248] on input "Establishing phoneme-grapheme correspondence" at bounding box center [320, 253] width 12 height 12
radio input "true"
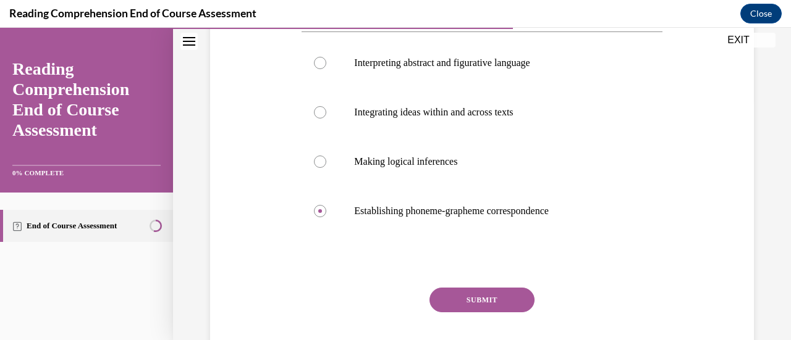
click at [475, 300] on button "SUBMIT" at bounding box center [481, 300] width 105 height 25
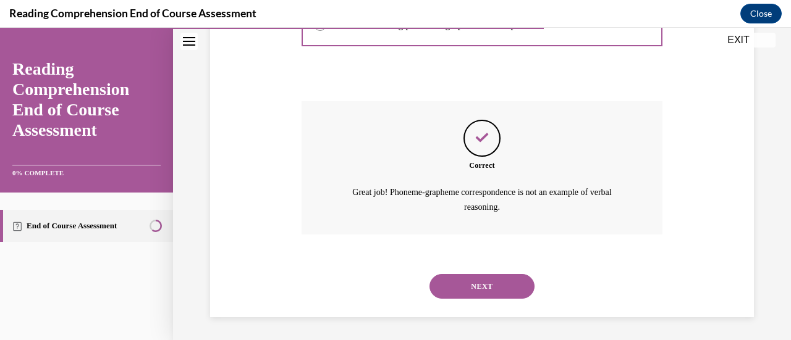
scroll to position [428, 0]
click at [512, 281] on button "NEXT" at bounding box center [481, 286] width 105 height 25
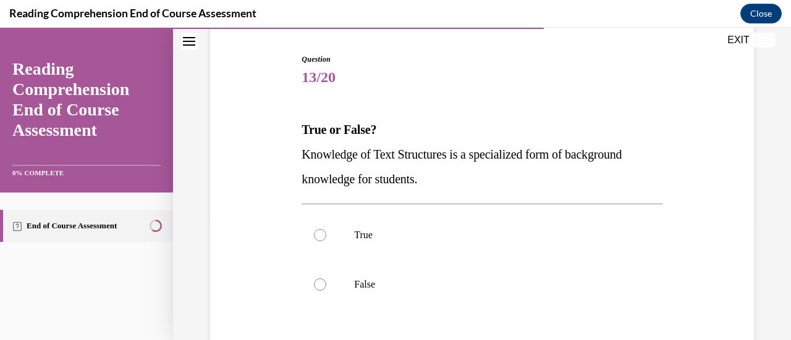
scroll to position [138, 0]
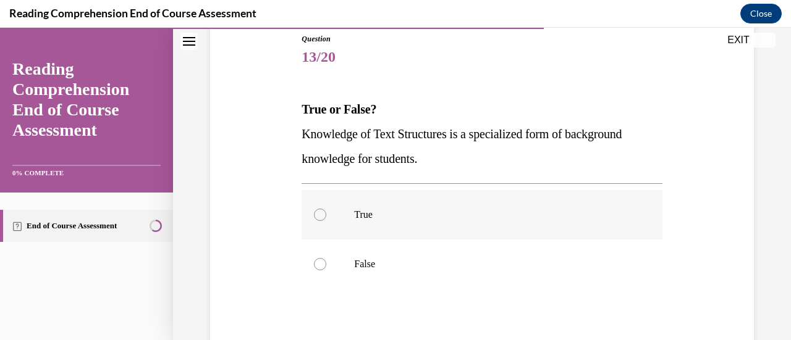
click at [347, 222] on label "True" at bounding box center [482, 214] width 360 height 49
click at [326, 221] on input "True" at bounding box center [320, 215] width 12 height 12
radio input "true"
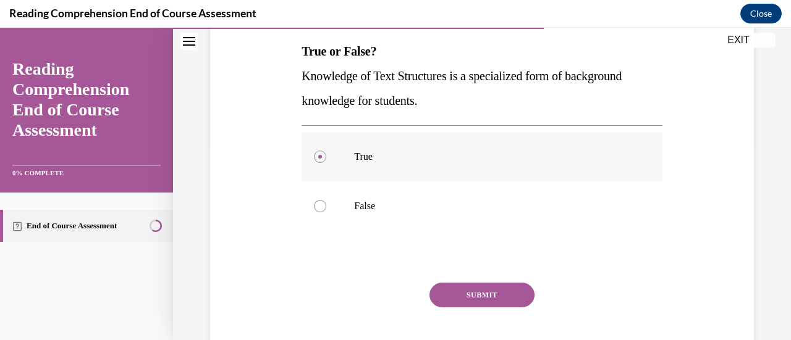
scroll to position [200, 0]
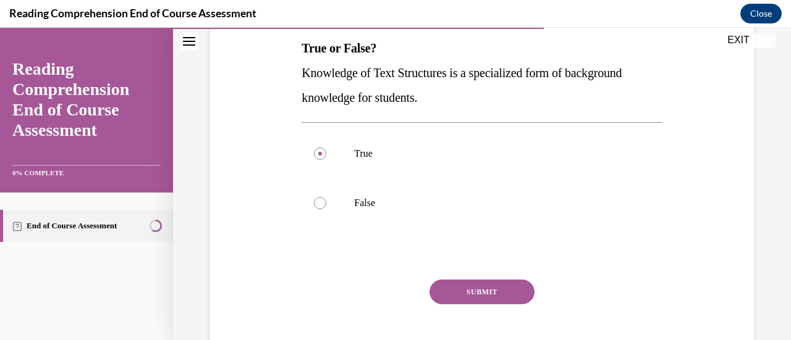
click at [488, 296] on button "SUBMIT" at bounding box center [481, 292] width 105 height 25
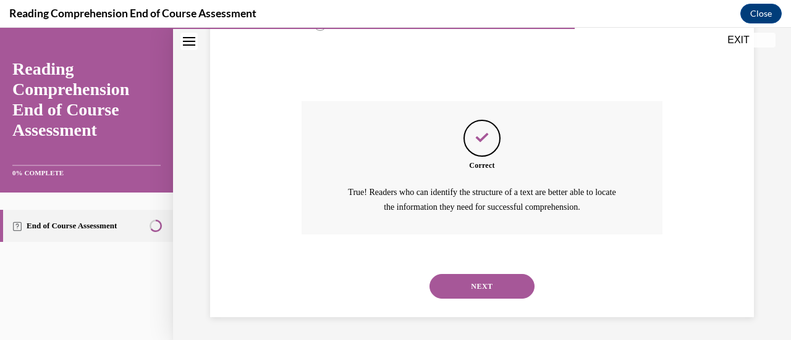
scroll to position [379, 0]
click at [482, 296] on button "NEXT" at bounding box center [481, 286] width 105 height 25
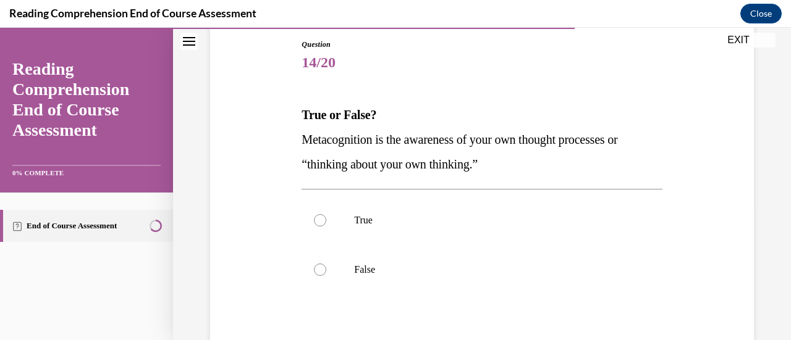
scroll to position [133, 0]
click at [383, 221] on p "True" at bounding box center [492, 220] width 277 height 12
click at [326, 221] on input "True" at bounding box center [320, 220] width 12 height 12
radio input "true"
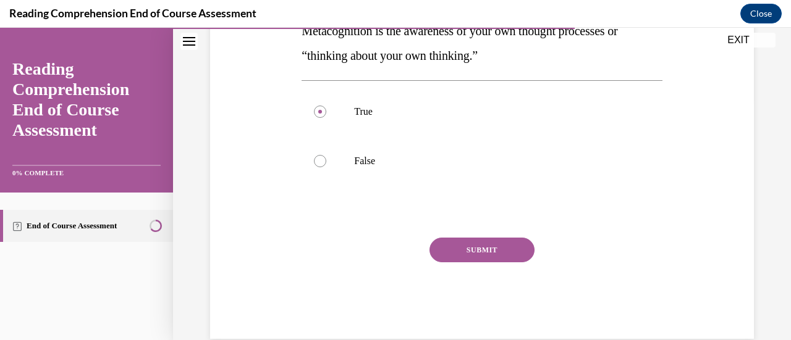
click at [458, 238] on button "SUBMIT" at bounding box center [481, 250] width 105 height 25
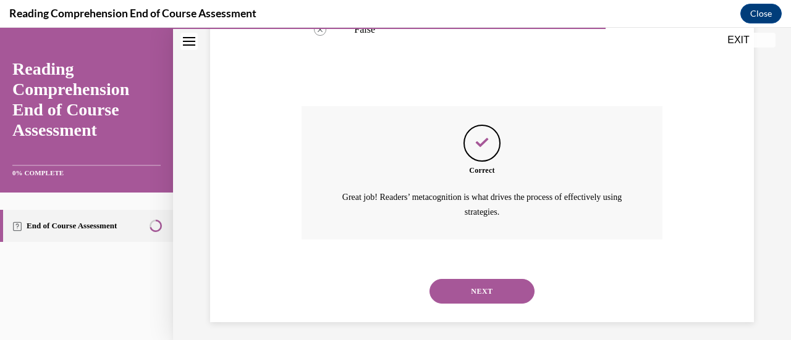
scroll to position [379, 0]
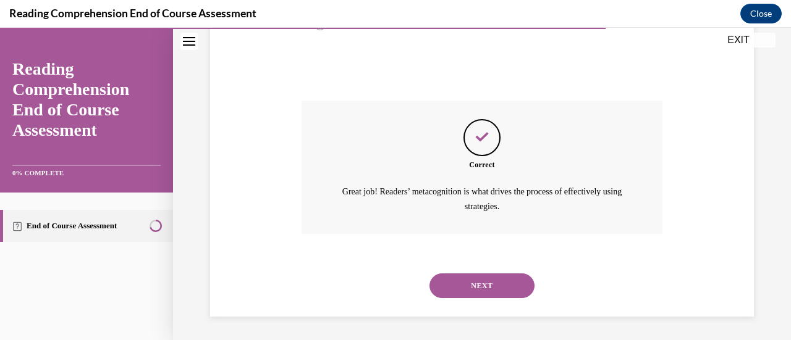
click at [462, 277] on button "NEXT" at bounding box center [481, 286] width 105 height 25
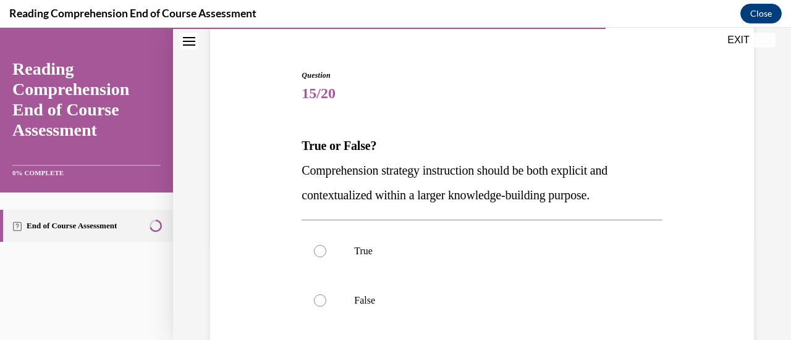
scroll to position [108, 0]
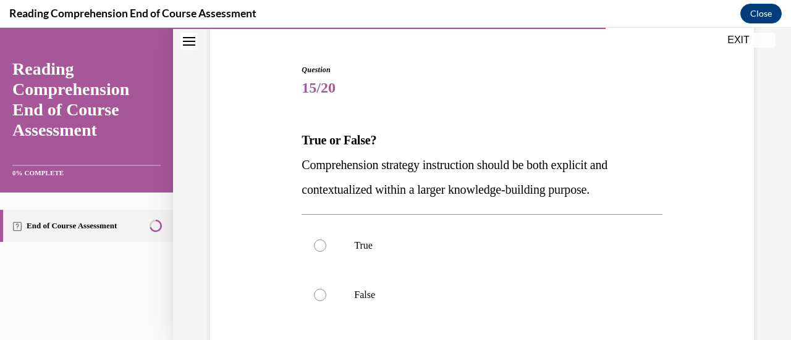
click at [395, 164] on span "Comprehension strategy instruction should be both explicit and contextualized w…" at bounding box center [455, 177] width 306 height 38
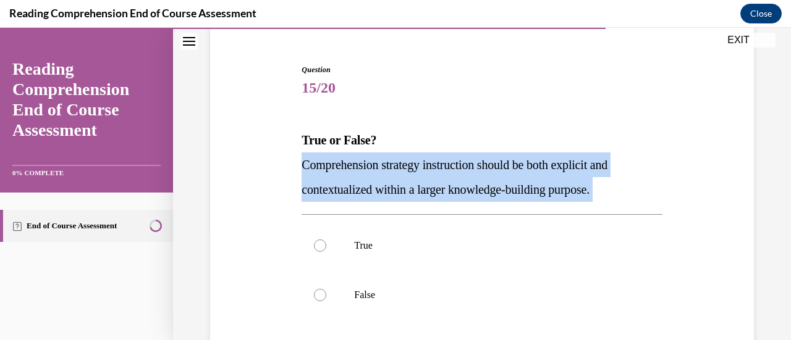
click at [395, 164] on span "Comprehension strategy instruction should be both explicit and contextualized w…" at bounding box center [455, 177] width 306 height 38
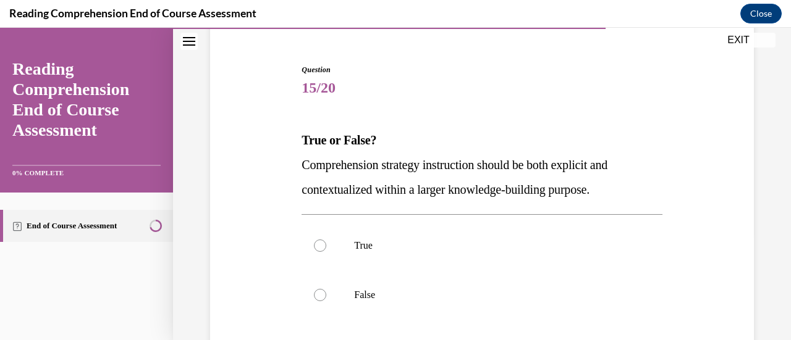
click at [395, 164] on span "Comprehension strategy instruction should be both explicit and contextualized w…" at bounding box center [455, 177] width 306 height 38
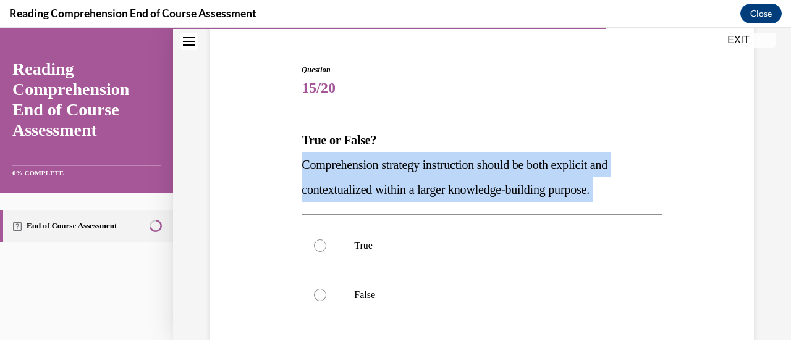
click at [395, 164] on span "Comprehension strategy instruction should be both explicit and contextualized w…" at bounding box center [455, 177] width 306 height 38
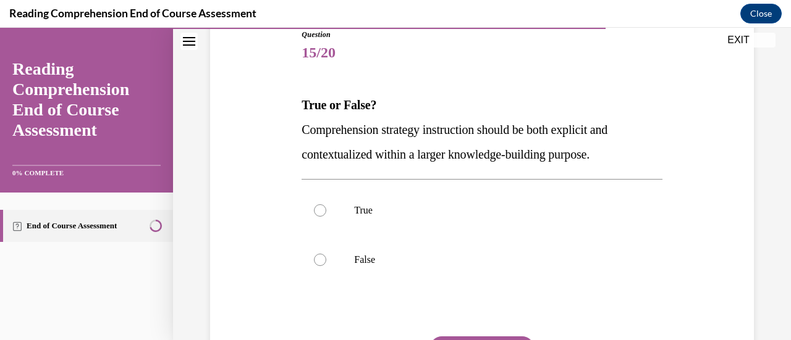
scroll to position [152, 0]
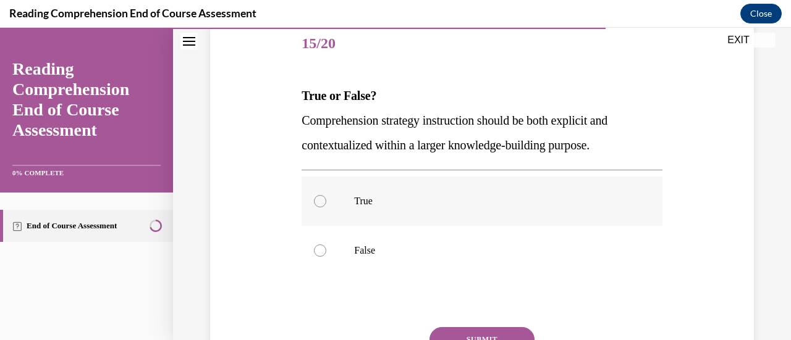
click at [389, 196] on p "True" at bounding box center [492, 201] width 277 height 12
click at [326, 196] on input "True" at bounding box center [320, 201] width 12 height 12
radio input "true"
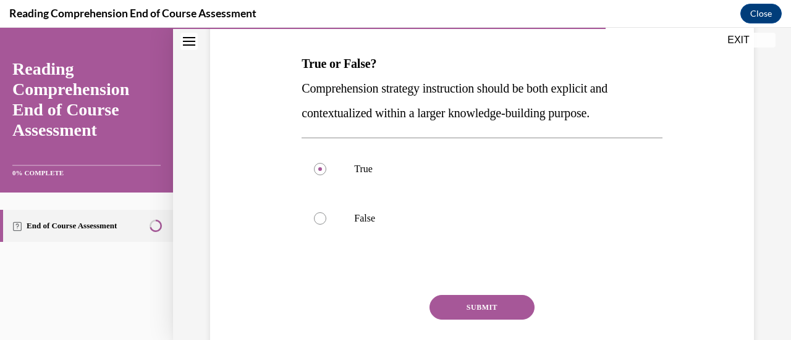
click at [456, 300] on button "SUBMIT" at bounding box center [481, 307] width 105 height 25
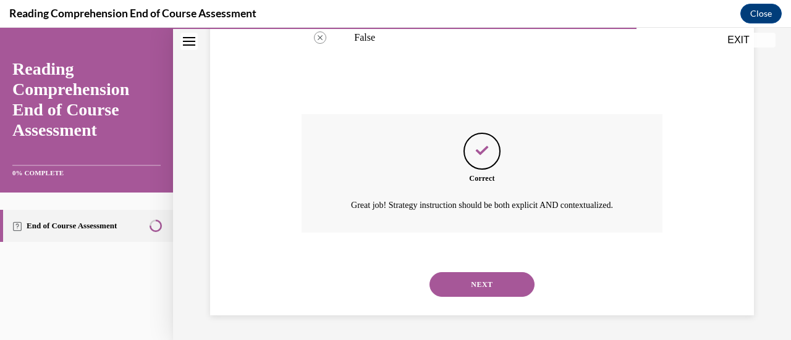
scroll to position [379, 0]
click at [464, 287] on button "NEXT" at bounding box center [481, 284] width 105 height 25
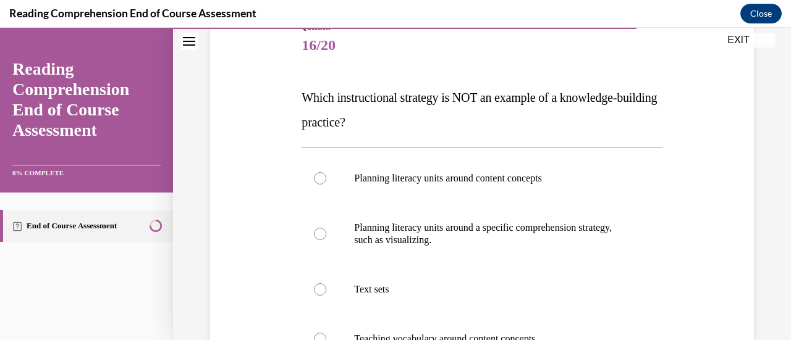
scroll to position [165, 0]
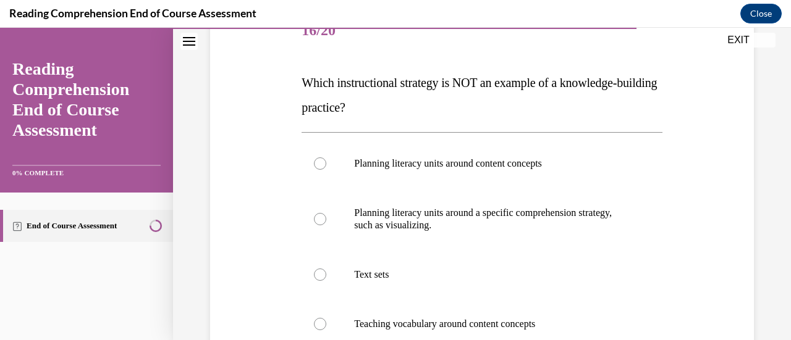
click at [442, 104] on p "Which instructional strategy is NOT an example of a knowledge-building practice?" at bounding box center [482, 94] width 360 height 49
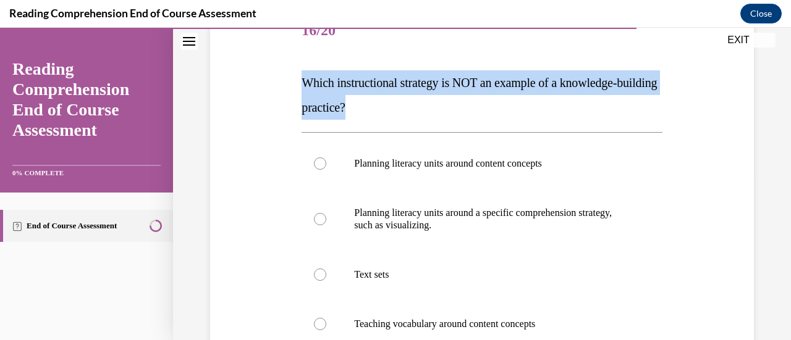
click at [442, 104] on p "Which instructional strategy is NOT an example of a knowledge-building practice?" at bounding box center [482, 94] width 360 height 49
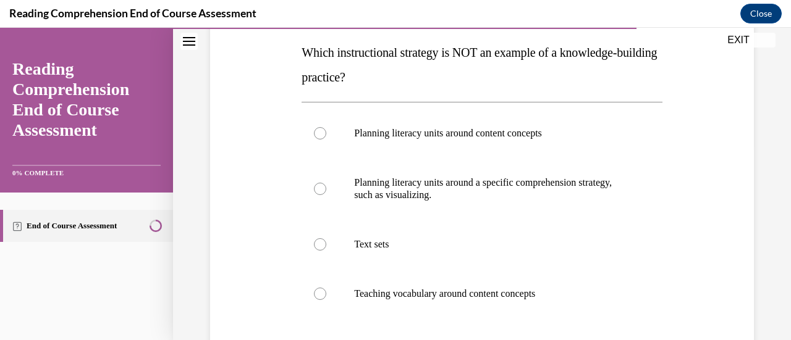
scroll to position [205, 0]
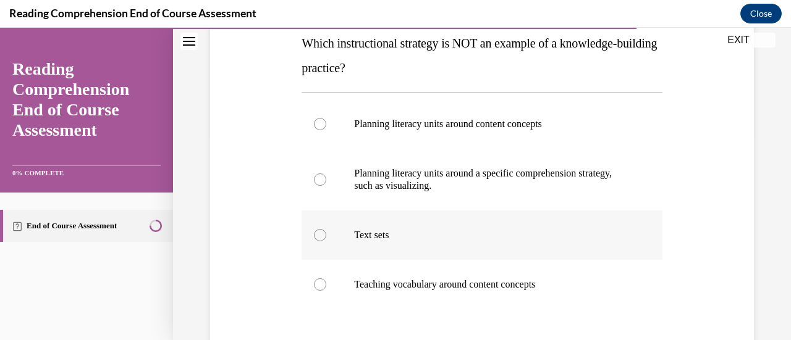
click at [416, 247] on label "Text sets" at bounding box center [482, 235] width 360 height 49
click at [326, 242] on input "Text sets" at bounding box center [320, 235] width 12 height 12
radio input "true"
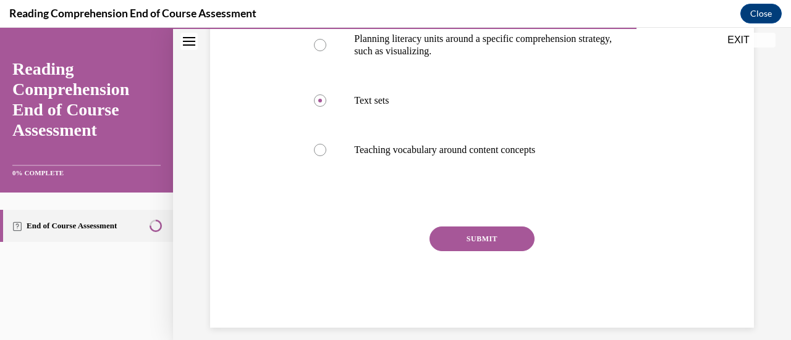
click at [440, 242] on button "SUBMIT" at bounding box center [481, 239] width 105 height 25
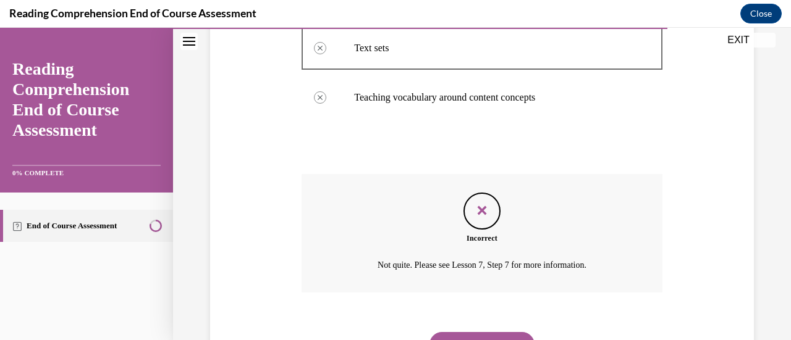
scroll to position [451, 0]
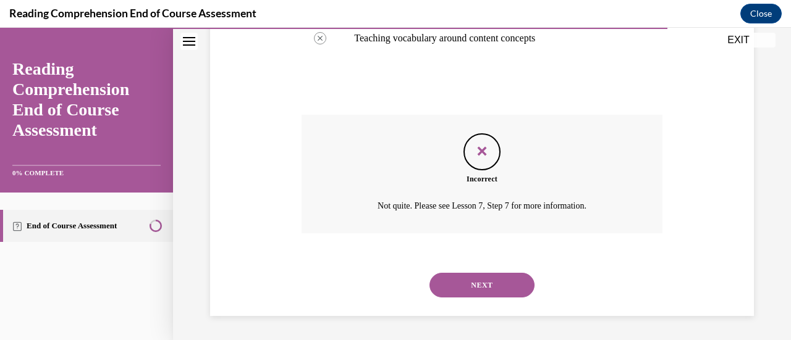
click at [476, 286] on button "NEXT" at bounding box center [481, 285] width 105 height 25
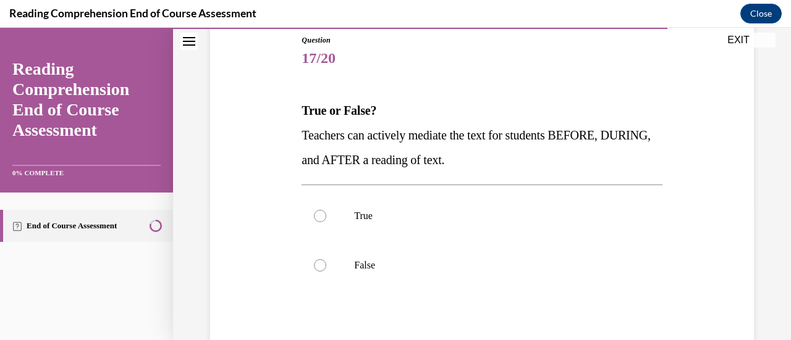
scroll to position [140, 0]
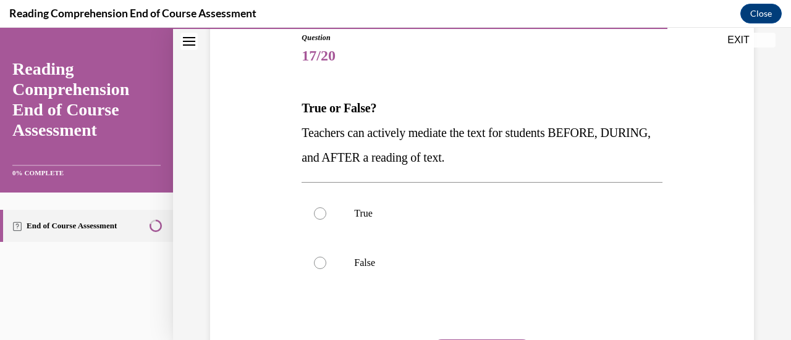
click at [457, 139] on p "Teachers can actively mediate the text for students BEFORE, DURING, and AFTER a…" at bounding box center [482, 144] width 360 height 49
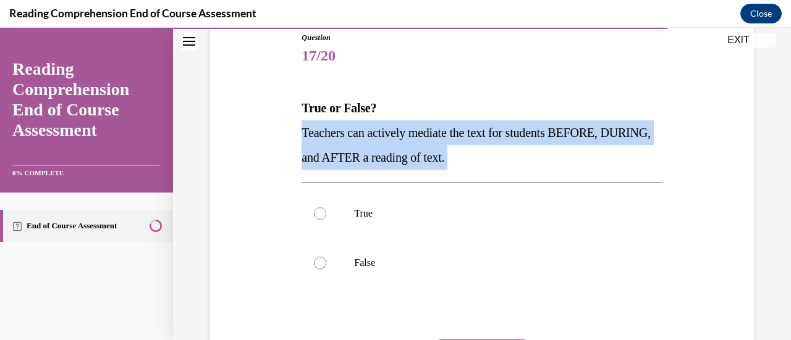
click at [457, 139] on p "Teachers can actively mediate the text for students BEFORE, DURING, and AFTER a…" at bounding box center [482, 144] width 360 height 49
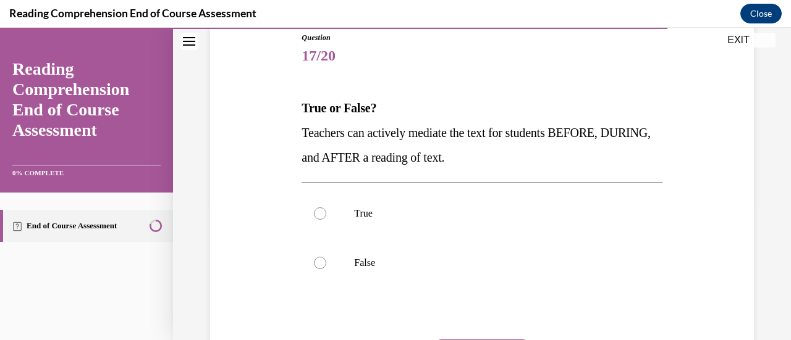
click at [447, 145] on p "Teachers can actively mediate the text for students BEFORE, DURING, and AFTER a…" at bounding box center [482, 144] width 360 height 49
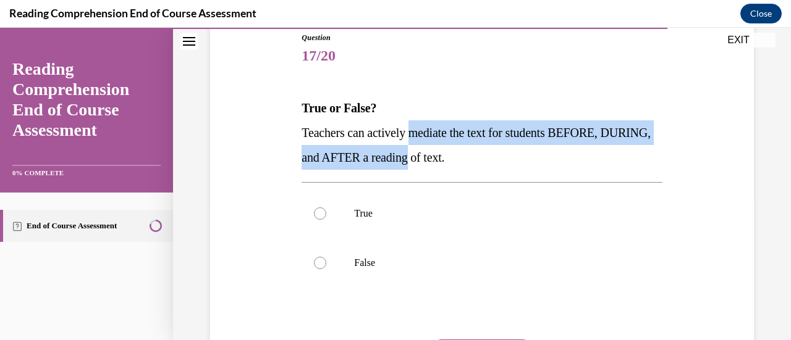
click at [447, 145] on p "Teachers can actively mediate the text for students BEFORE, DURING, and AFTER a…" at bounding box center [482, 144] width 360 height 49
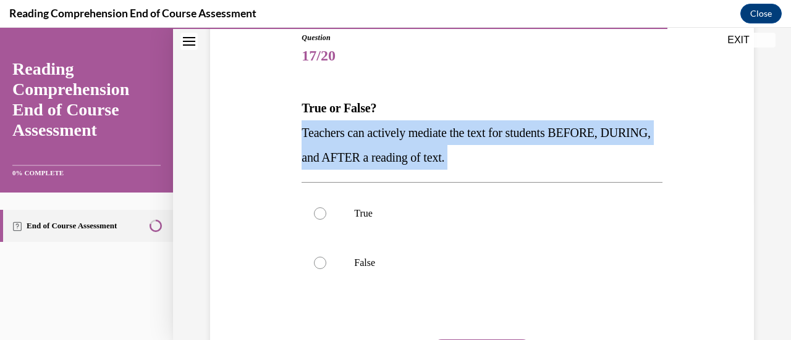
click at [447, 145] on p "Teachers can actively mediate the text for students BEFORE, DURING, and AFTER a…" at bounding box center [482, 144] width 360 height 49
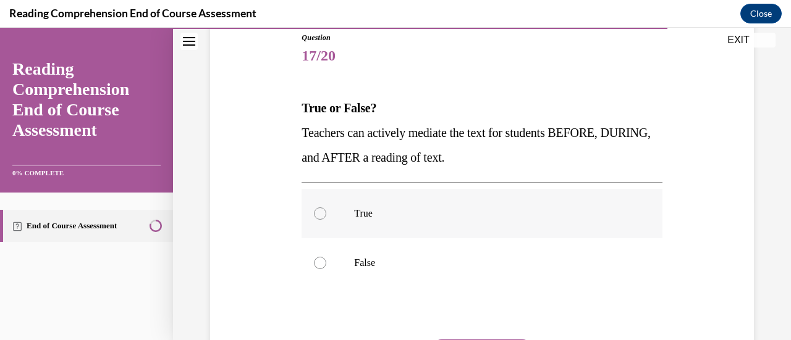
click at [351, 200] on label "True" at bounding box center [482, 213] width 360 height 49
click at [326, 208] on input "True" at bounding box center [320, 214] width 12 height 12
radio input "true"
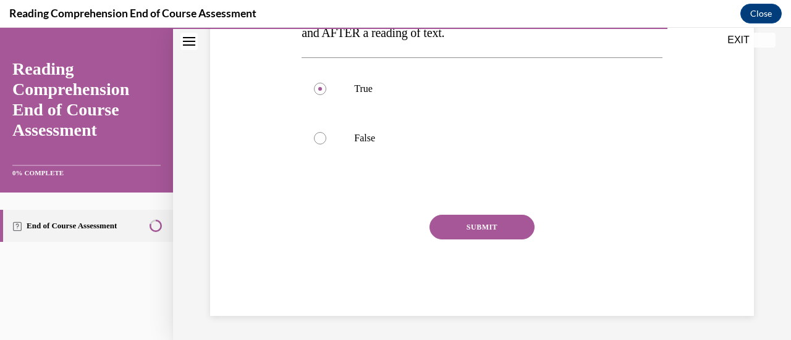
click at [456, 227] on button "SUBMIT" at bounding box center [481, 227] width 105 height 25
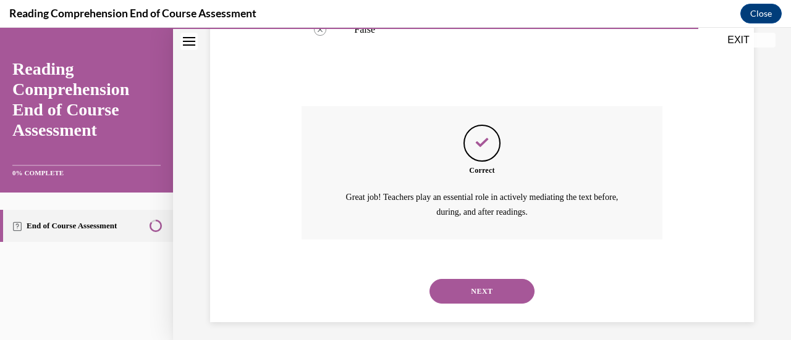
scroll to position [379, 0]
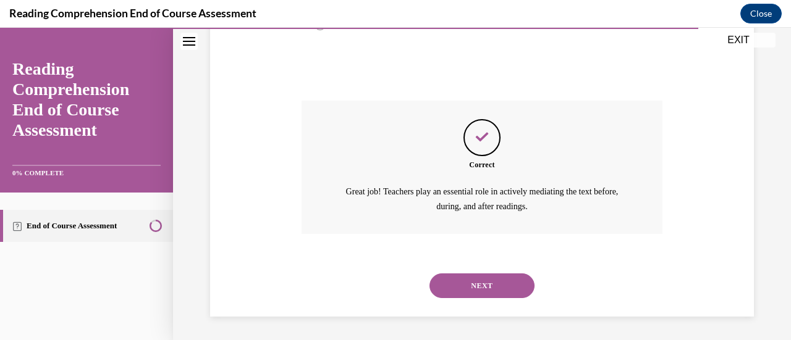
click at [480, 282] on button "NEXT" at bounding box center [481, 286] width 105 height 25
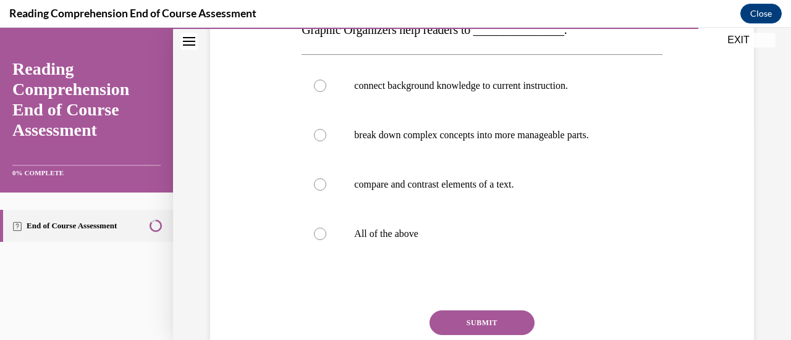
scroll to position [219, 0]
click at [386, 213] on label "All of the above" at bounding box center [482, 233] width 360 height 49
click at [326, 227] on input "All of the above" at bounding box center [320, 233] width 12 height 12
radio input "true"
click at [496, 313] on button "SUBMIT" at bounding box center [481, 322] width 105 height 25
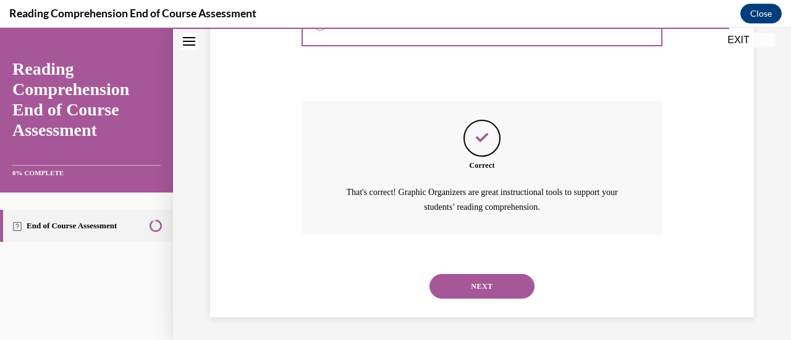
scroll to position [428, 0]
click at [489, 276] on button "NEXT" at bounding box center [481, 286] width 105 height 25
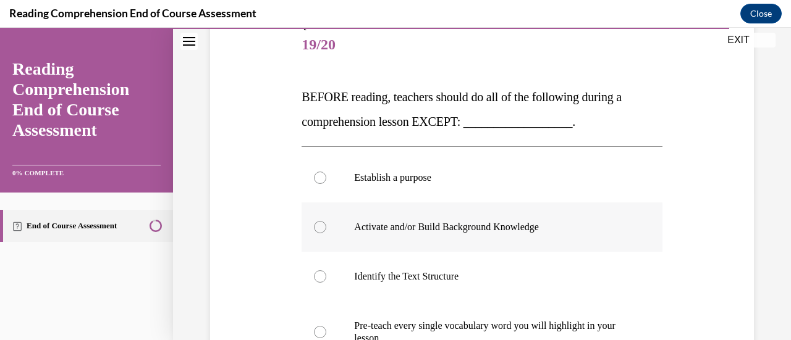
scroll to position [230, 0]
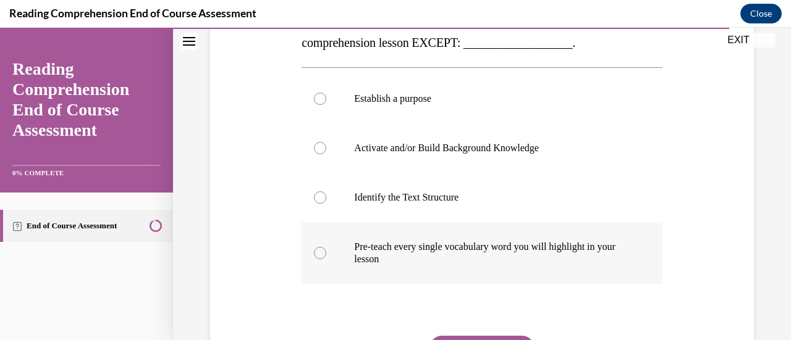
click at [475, 275] on label "Pre-teach every single vocabulary word you will highlight in your lesson" at bounding box center [482, 253] width 360 height 62
click at [326, 259] on input "Pre-teach every single vocabulary word you will highlight in your lesson" at bounding box center [320, 253] width 12 height 12
radio input "true"
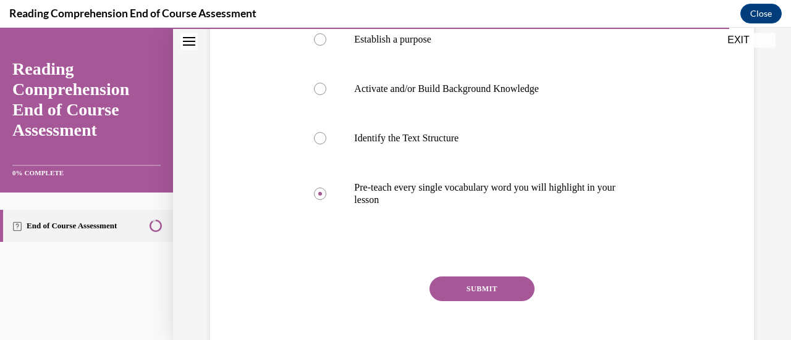
click at [479, 281] on button "SUBMIT" at bounding box center [481, 289] width 105 height 25
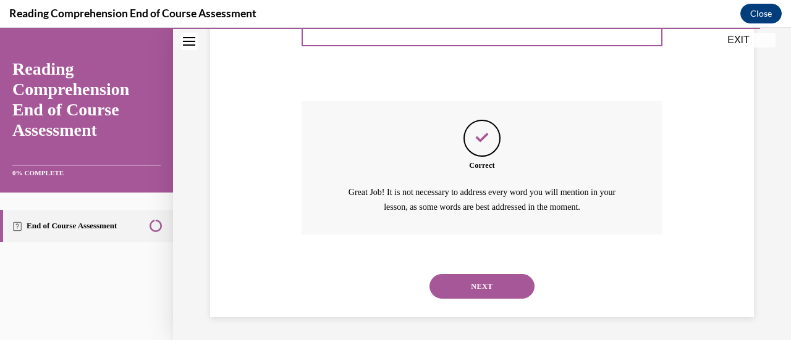
scroll to position [465, 0]
click at [471, 290] on button "NEXT" at bounding box center [481, 286] width 105 height 25
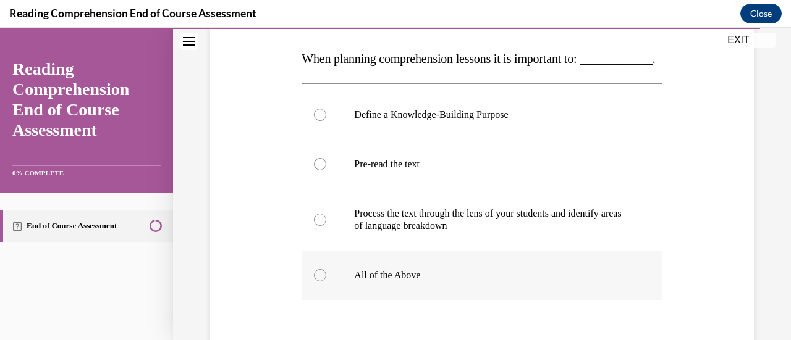
scroll to position [190, 0]
click at [473, 280] on p "All of the Above" at bounding box center [492, 274] width 277 height 12
click at [326, 280] on input "All of the Above" at bounding box center [320, 274] width 12 height 12
radio input "true"
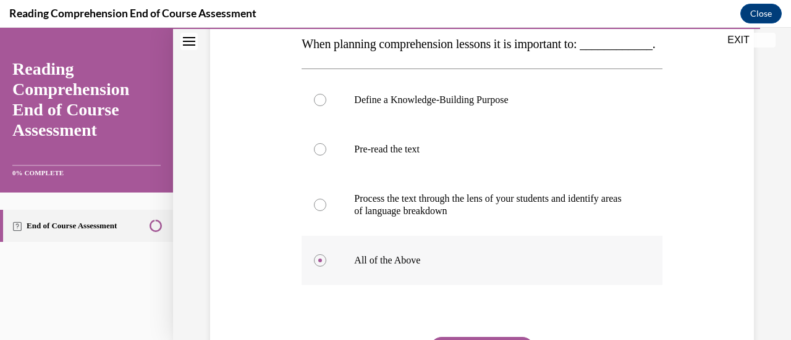
scroll to position [280, 0]
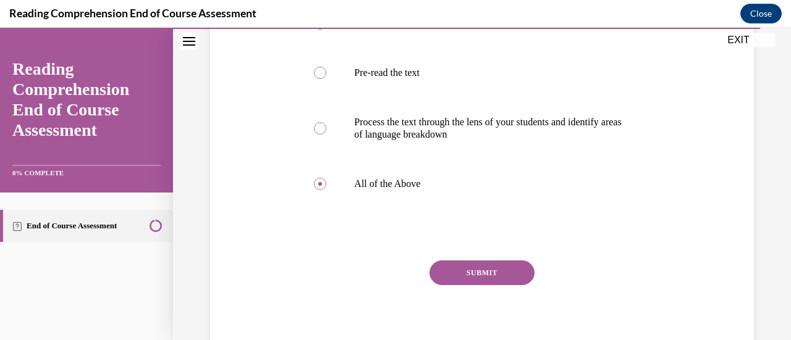
drag, startPoint x: 491, startPoint y: 313, endPoint x: 488, endPoint y: 292, distance: 21.2
click at [488, 292] on div "SUBMIT" at bounding box center [482, 292] width 360 height 62
click at [480, 276] on div at bounding box center [480, 276] width 0 height 0
click at [456, 285] on button "SUBMIT" at bounding box center [481, 273] width 105 height 25
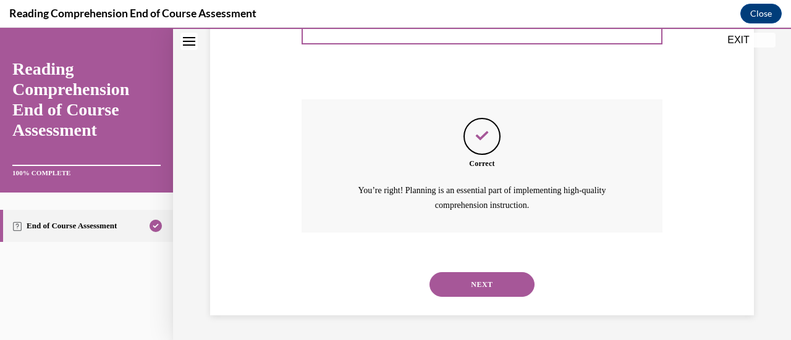
scroll to position [465, 0]
drag, startPoint x: 483, startPoint y: 269, endPoint x: 486, endPoint y: 280, distance: 12.0
click at [486, 280] on div "NEXT" at bounding box center [482, 284] width 360 height 49
click at [486, 280] on button "NEXT" at bounding box center [481, 284] width 105 height 25
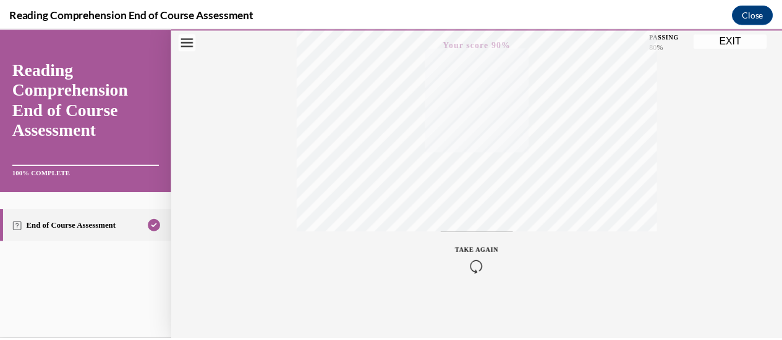
scroll to position [320, 0]
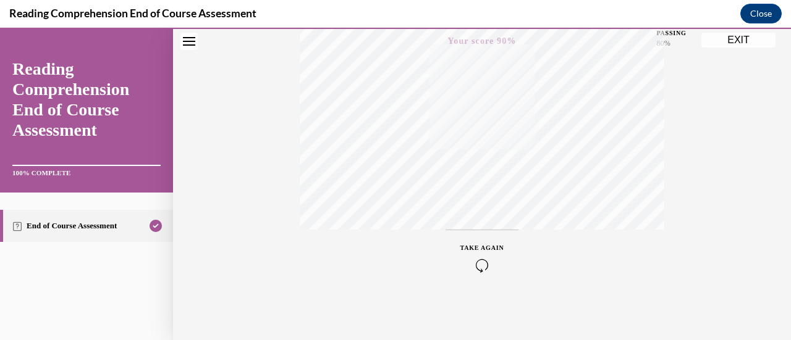
click at [744, 48] on div "Quiz Results PASSING 80% Your score 90% Passed PASSING 80% Your score Your scor…" at bounding box center [482, 44] width 618 height 594
click at [744, 38] on button "EXIT" at bounding box center [738, 40] width 74 height 15
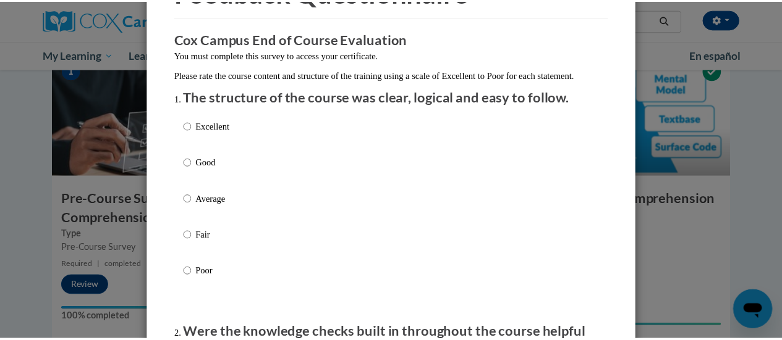
scroll to position [0, 0]
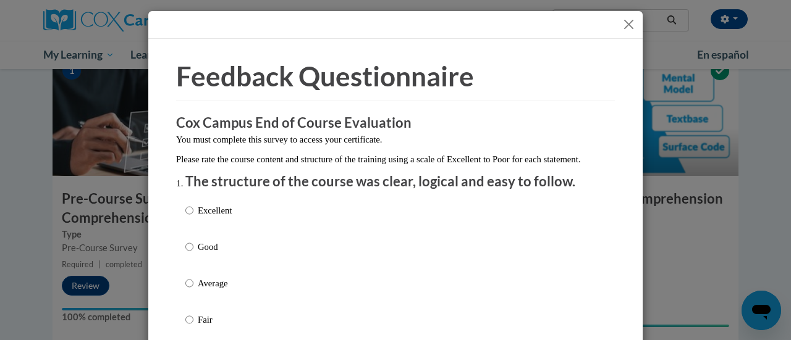
click at [629, 20] on button "Close" at bounding box center [628, 24] width 15 height 15
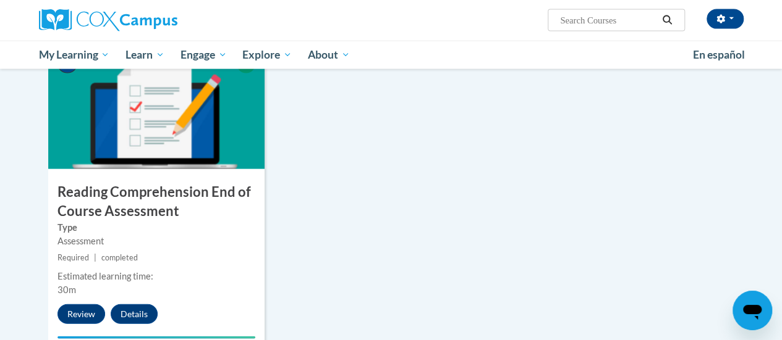
scroll to position [1348, 0]
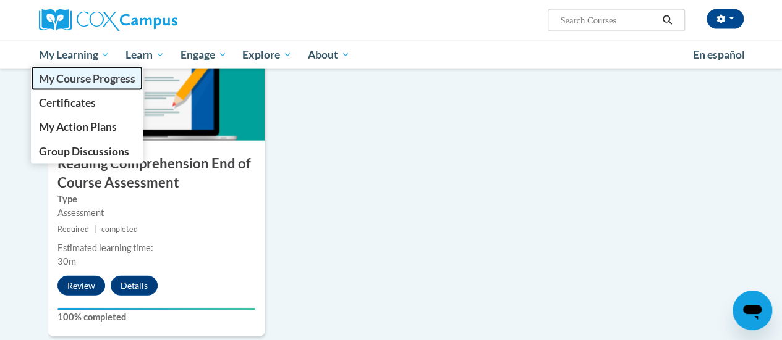
click at [93, 69] on link "My Course Progress" at bounding box center [87, 79] width 112 height 24
